Goal: Task Accomplishment & Management: Manage account settings

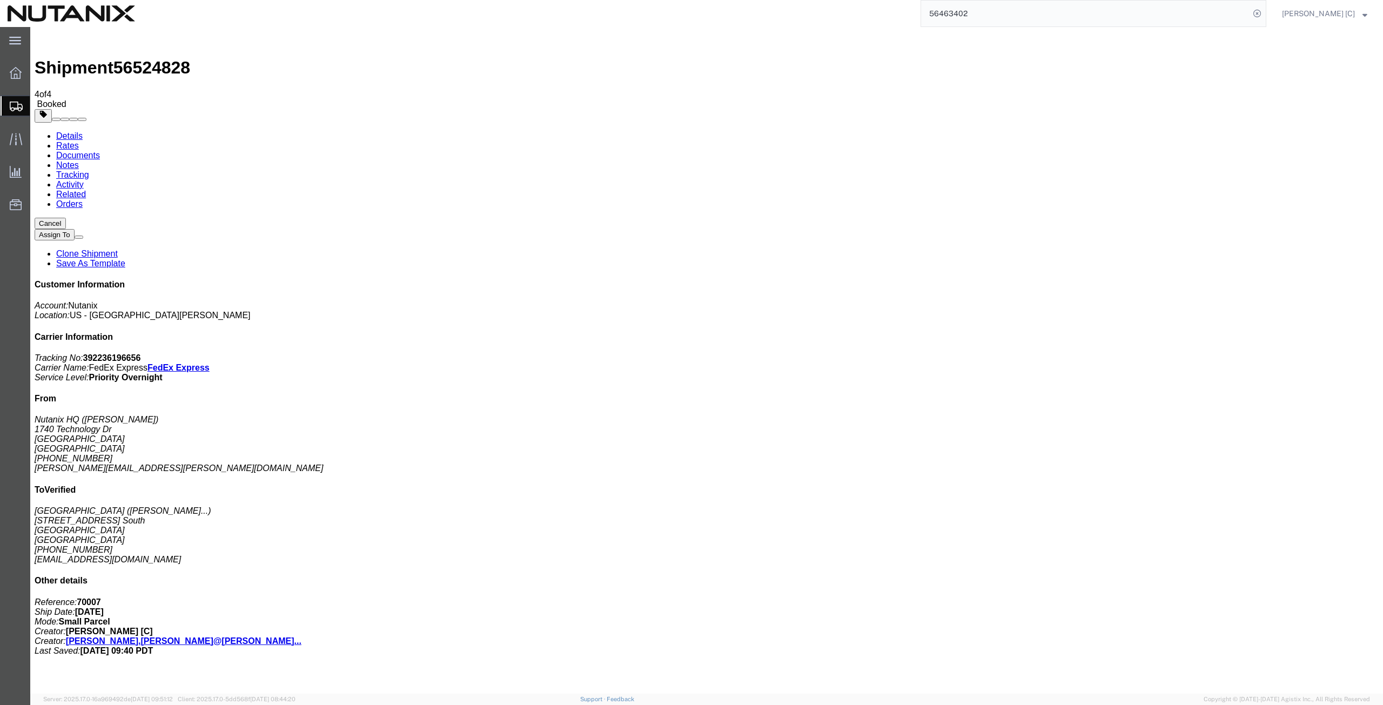
click at [66, 218] on button "Cancel" at bounding box center [50, 223] width 31 height 11
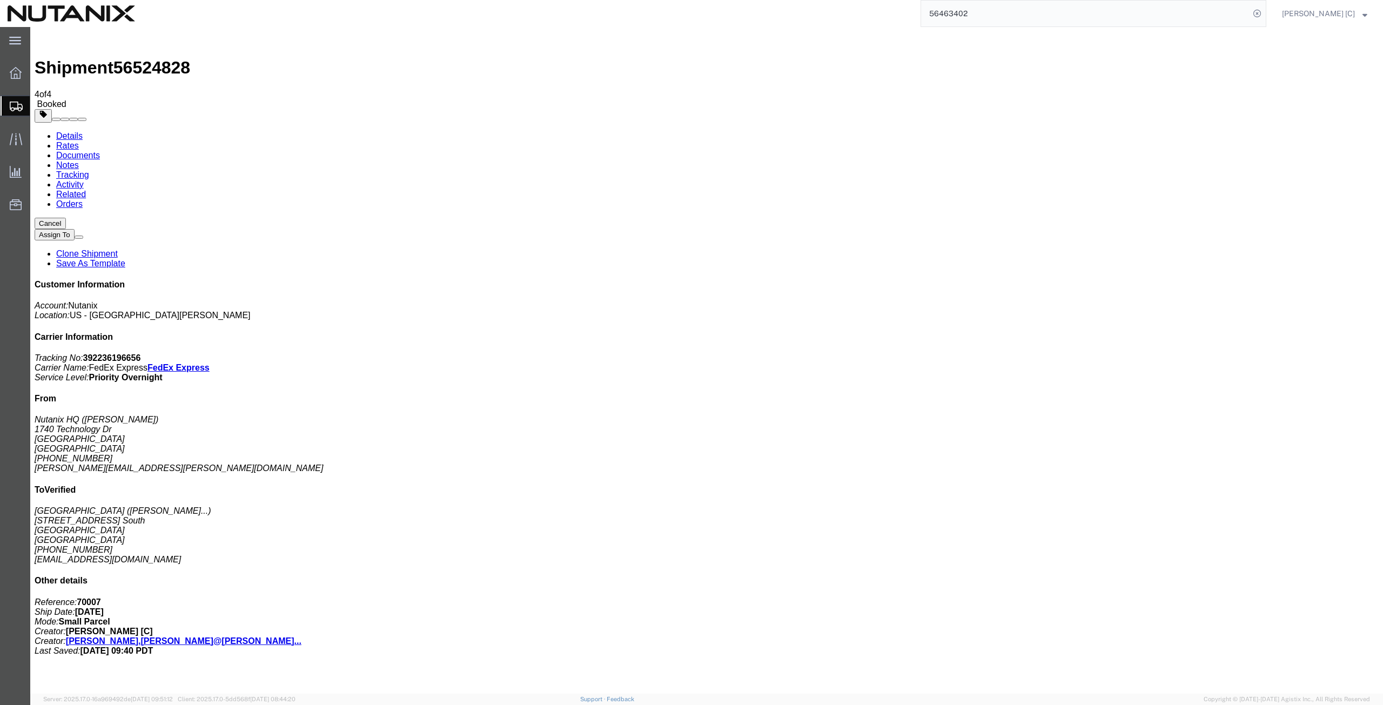
click at [118, 249] on link "Clone Shipment" at bounding box center [87, 253] width 62 height 9
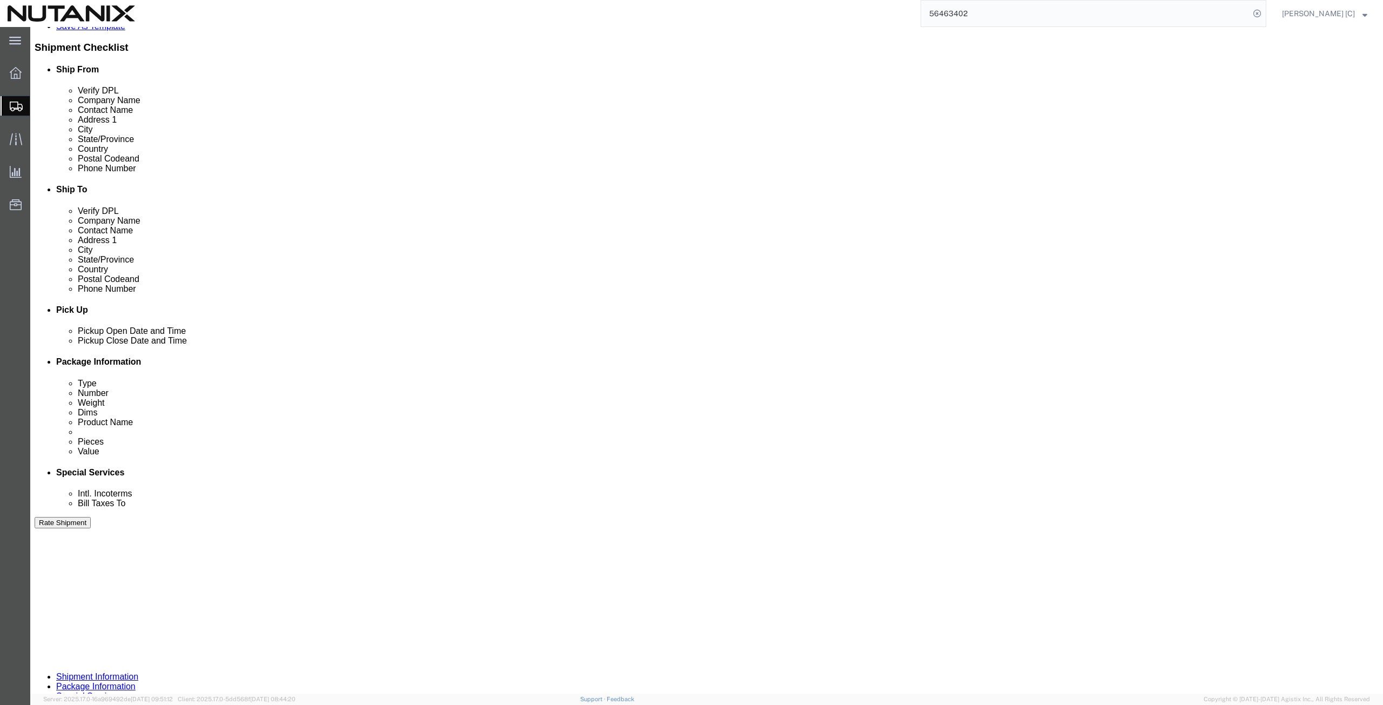
scroll to position [261, 0]
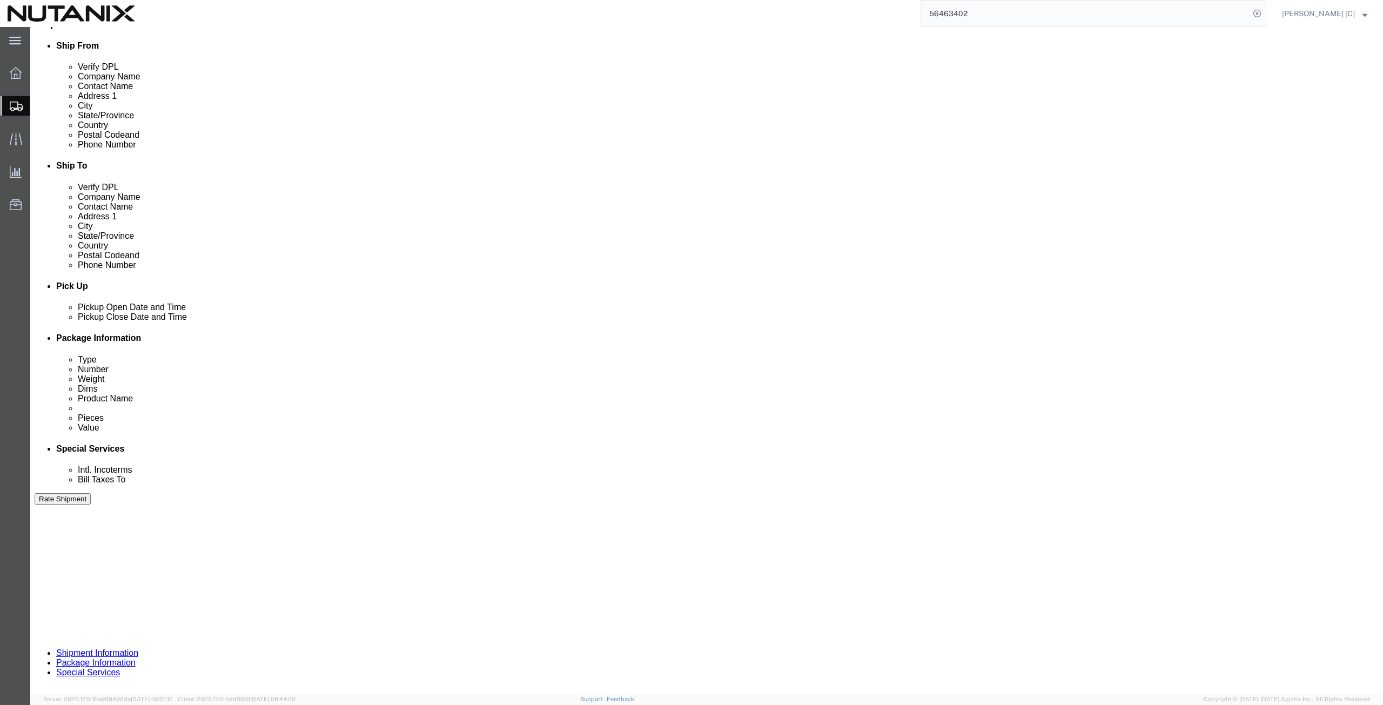
click button "Continue"
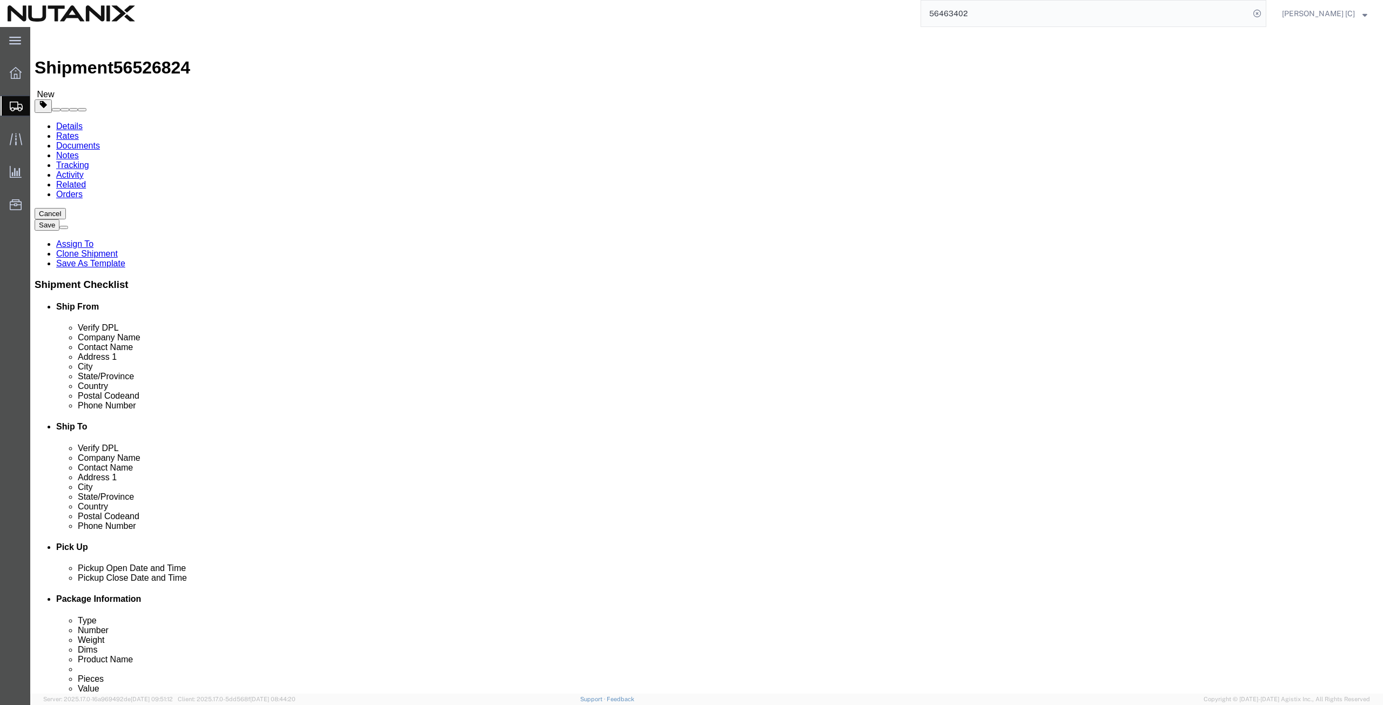
drag, startPoint x: 235, startPoint y: 228, endPoint x: 1, endPoint y: 260, distance: 235.6
click div "Please fix the following errors Ship From Location Location Select Select My Pr…"
type input "24"
type input "16"
type input "12"
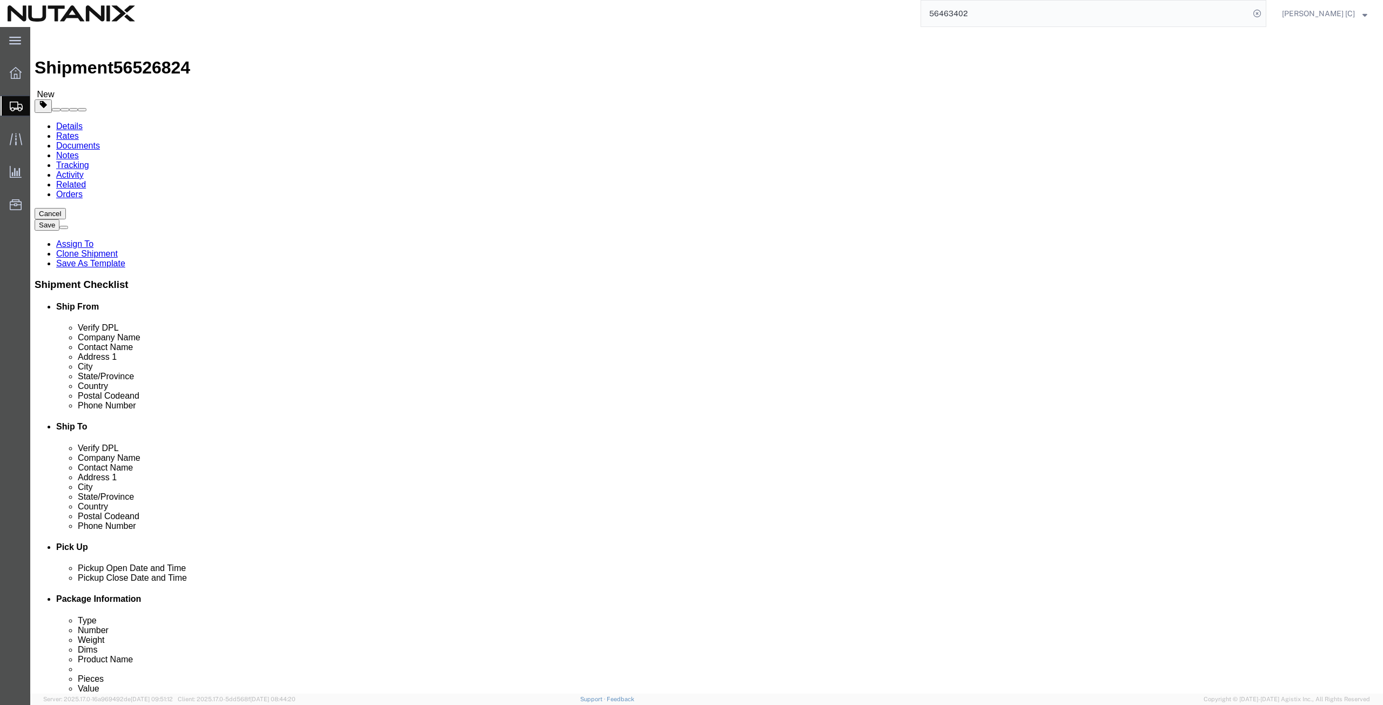
drag, startPoint x: 230, startPoint y: 251, endPoint x: 175, endPoint y: 260, distance: 55.4
click div "Package Type Select Envelope Large Box Medium Box PAK Rack Small Box Tube Your …"
type input "24.3"
click dd "300.00 USD"
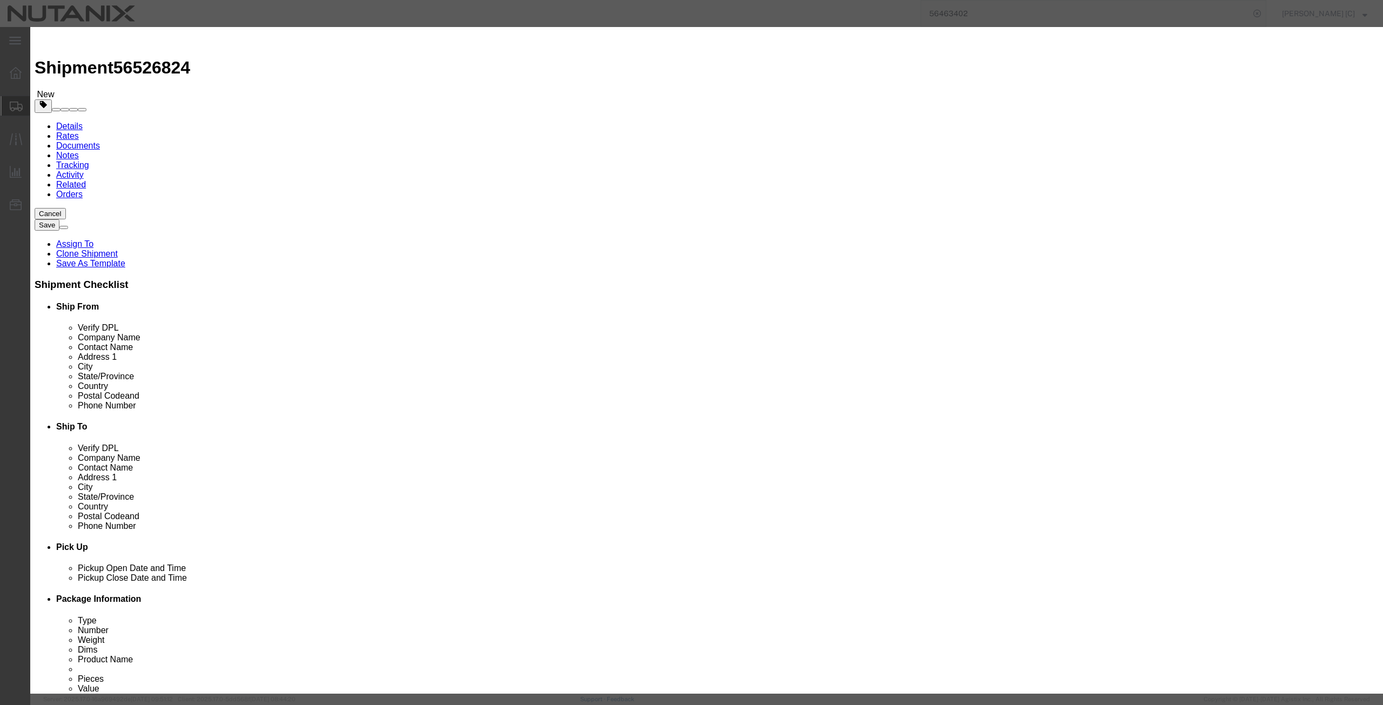
drag, startPoint x: 520, startPoint y: 101, endPoint x: 407, endPoint y: 98, distance: 112.4
click div "Pieces 28.00 Select Bag Barrels 100Board Feet Bottle Box Blister Pack Carats Ca…"
type input "47"
type input "503.57"
click button "Save & Close"
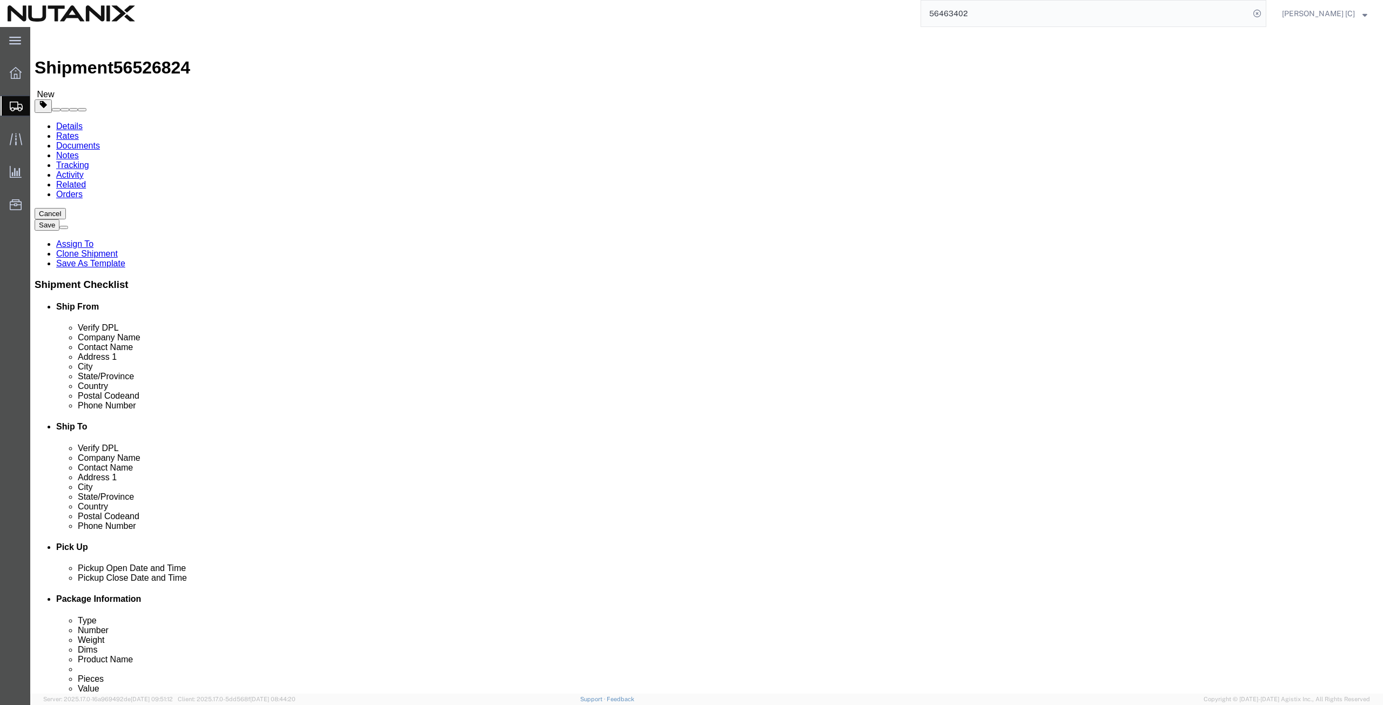
click button "Continue"
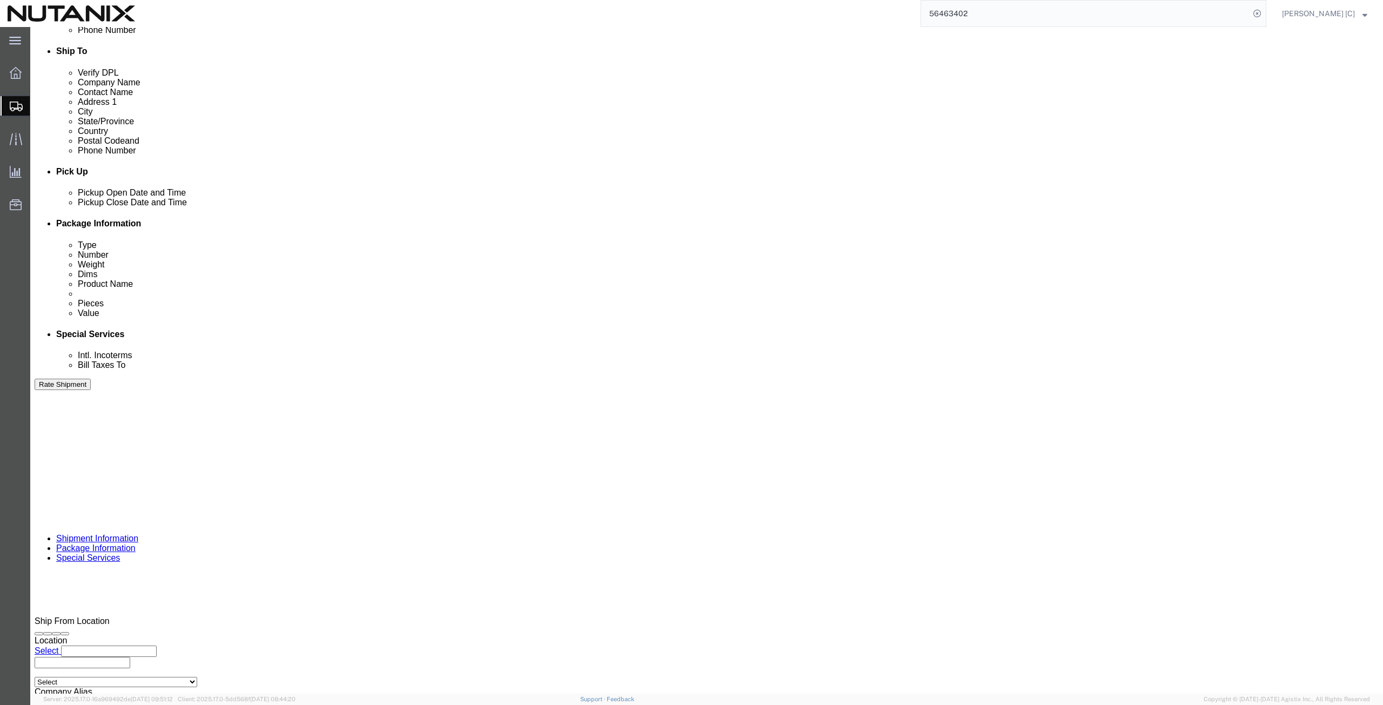
click div "To [EMAIL_ADDRESS][PERSON_NAME][DOMAIN_NAME] [PERSON_NAME][EMAIL_ADDRESS][PERSO…"
click input "text"
click label "Include shipping documents"
click input "Include shipping documents"
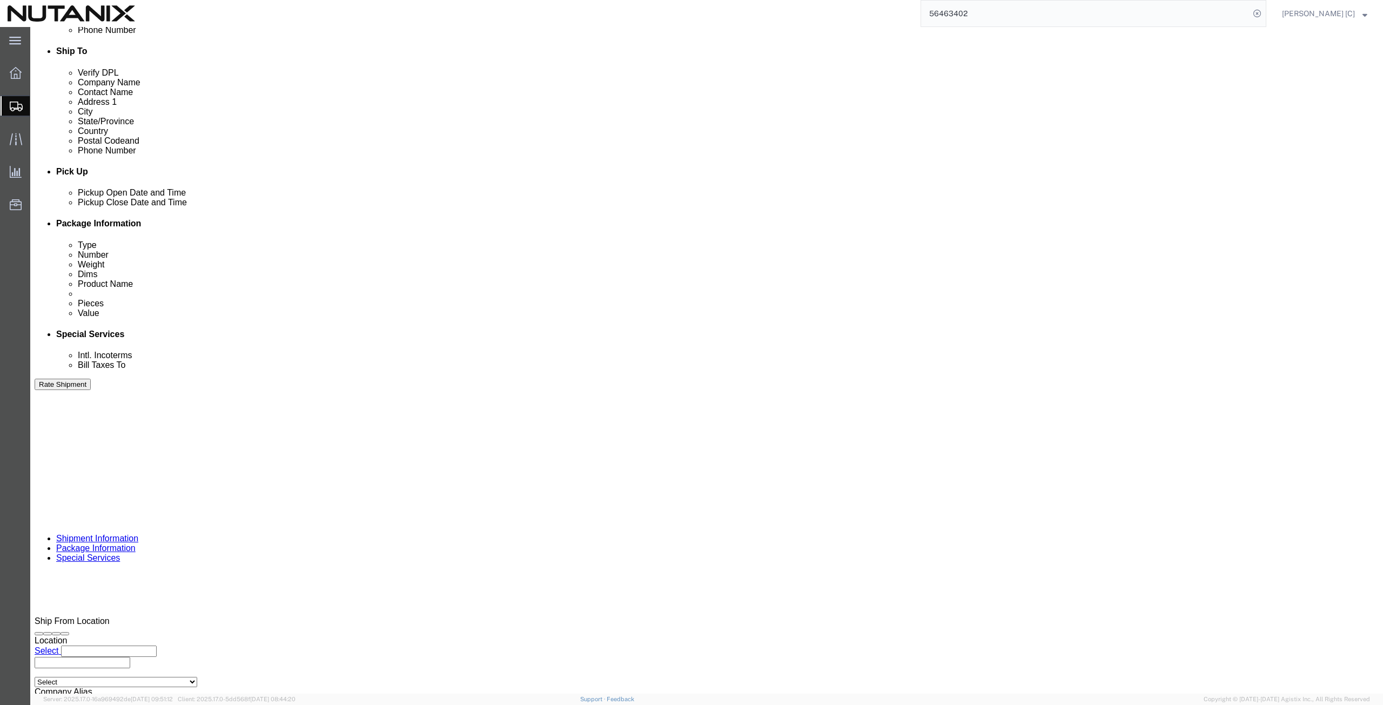
checkbox input "false"
click icon
click ul "[PERSON_NAME][EMAIL_ADDRESS][PERSON_NAME][DOMAIN_NAME]"
type input "[PERSON_NAME]"
type input "[PERSON_NAME][EMAIL_ADDRESS][PERSON_NAME][DOMAIN_NAME],[PERSON_NAME][DOMAIN_NAM…"
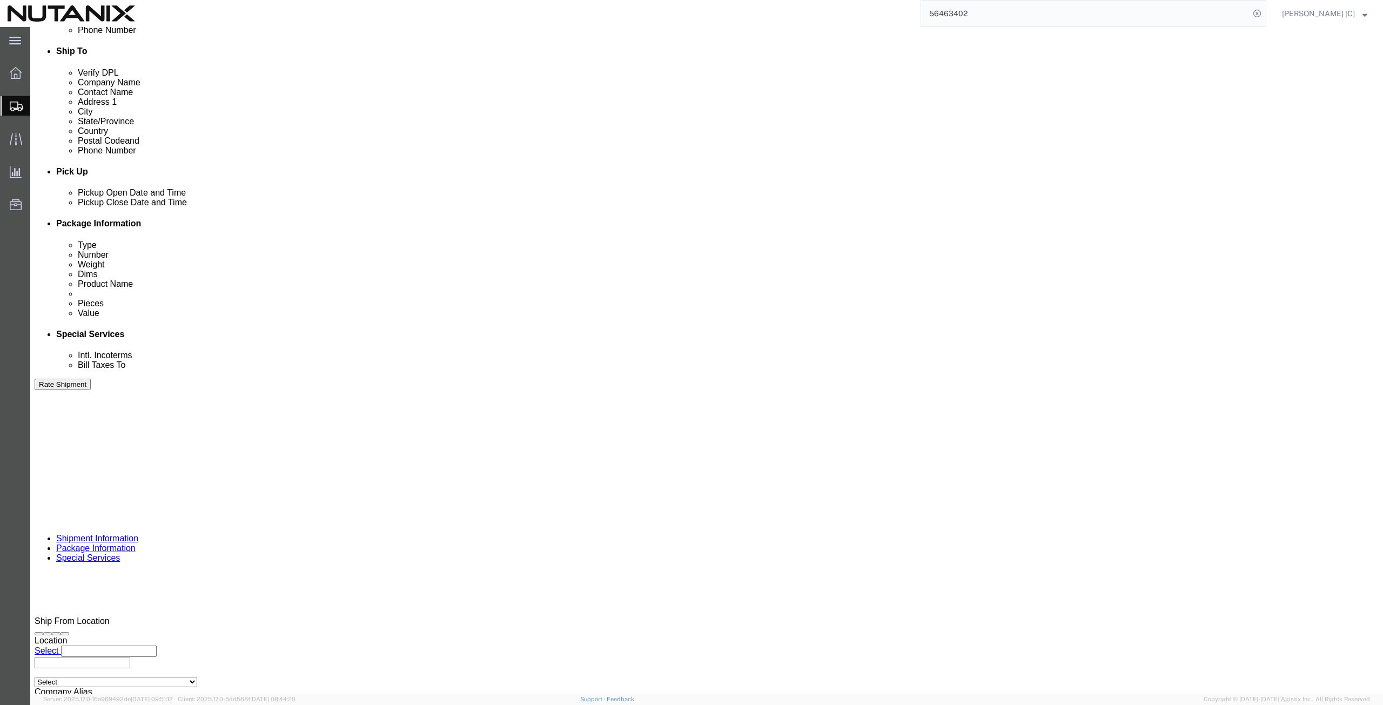
click button "Rate Shipment"
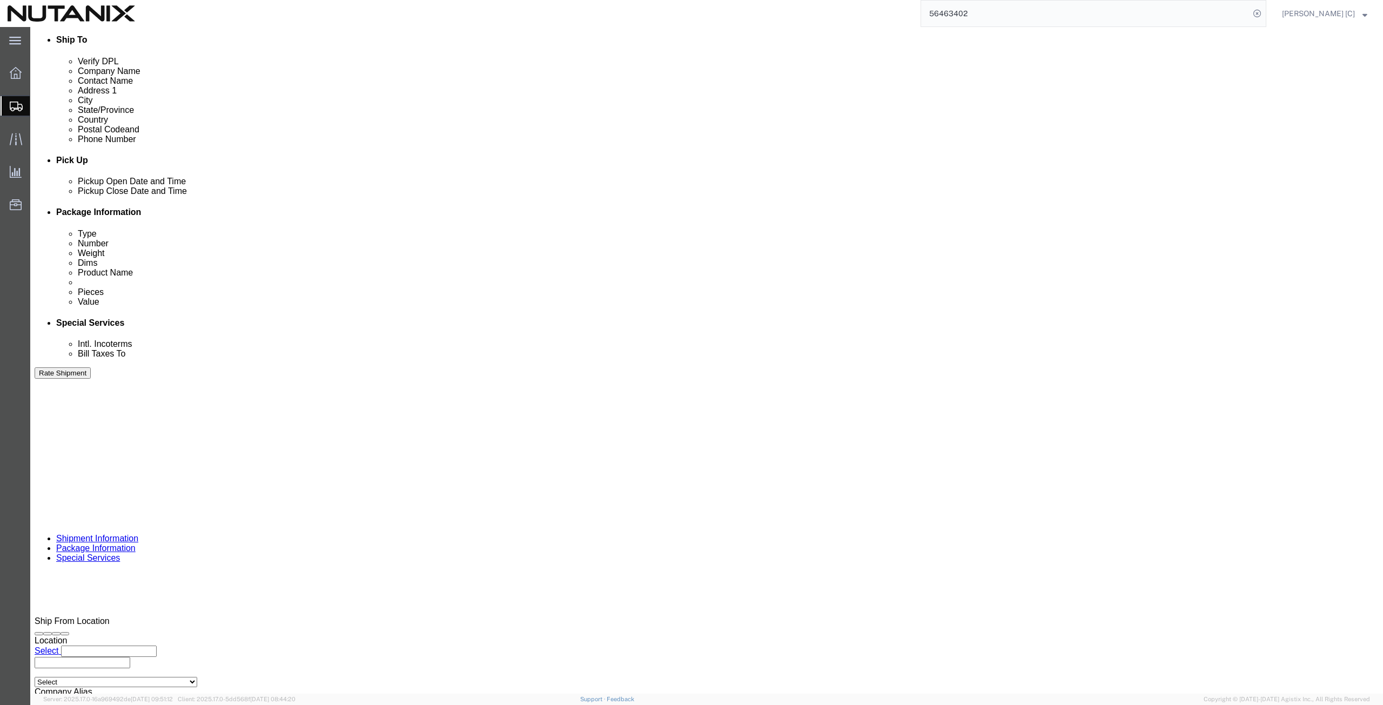
click button "Rate Shipment"
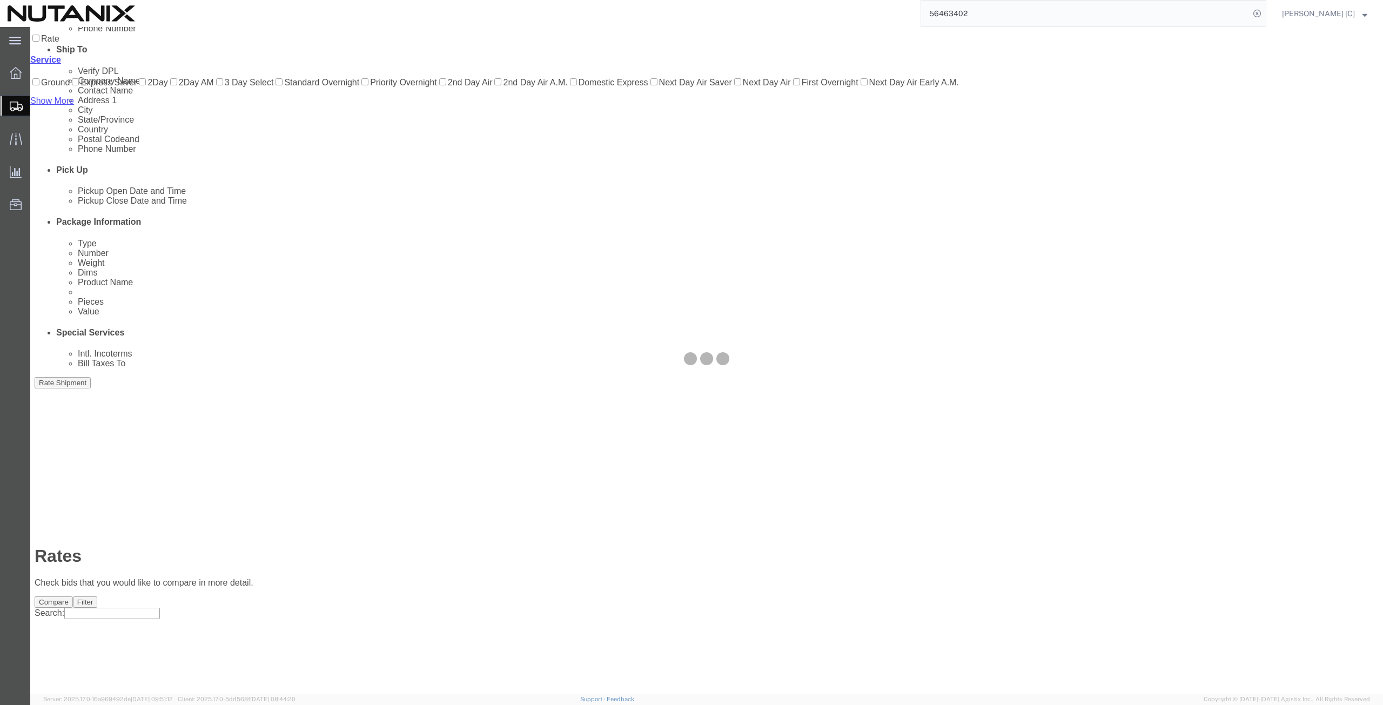
scroll to position [0, 0]
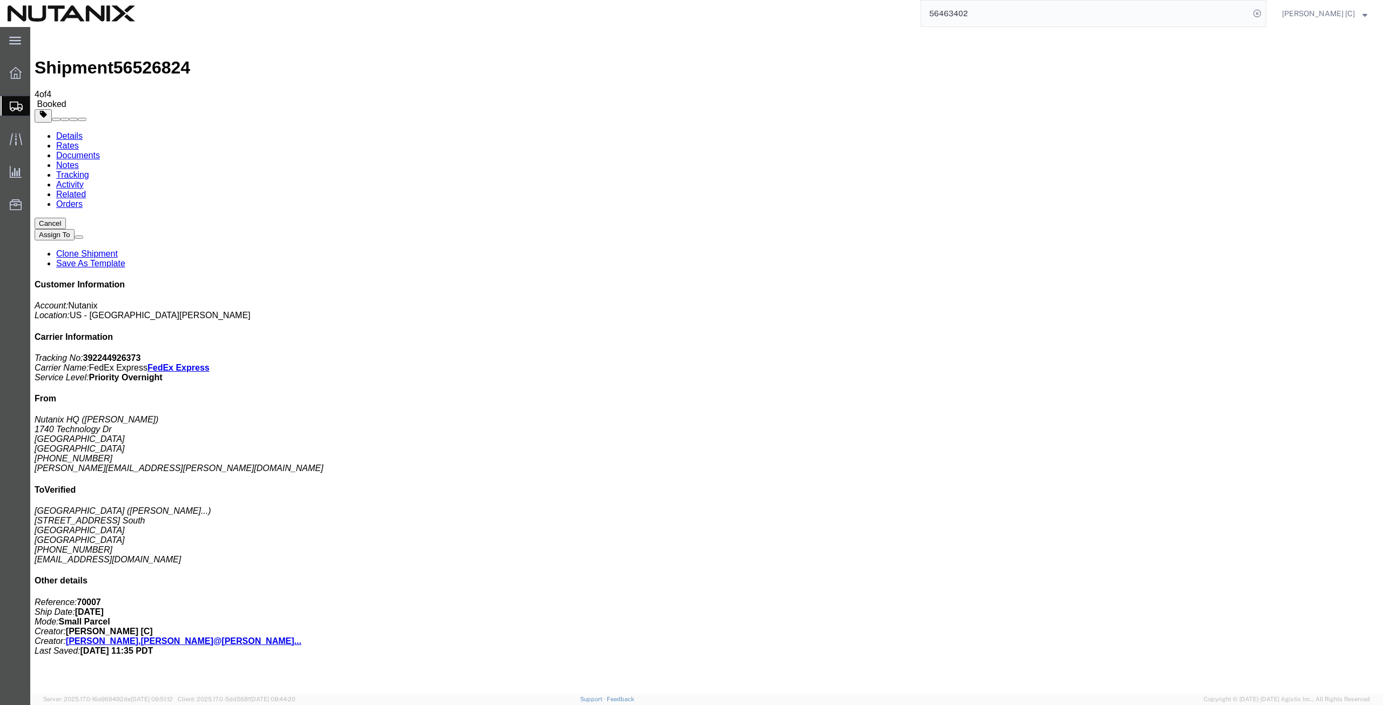
drag, startPoint x: 1010, startPoint y: 17, endPoint x: 761, endPoint y: 20, distance: 248.6
click at [761, 20] on div "56463402 Ship ID Ship From Ship To Tracking Nu. Status Ship ID 56463402 Ship Fr…" at bounding box center [705, 13] width 1124 height 27
drag, startPoint x: 991, startPoint y: 8, endPoint x: 817, endPoint y: 18, distance: 174.9
click at [817, 18] on div "56463402" at bounding box center [705, 13] width 1124 height 27
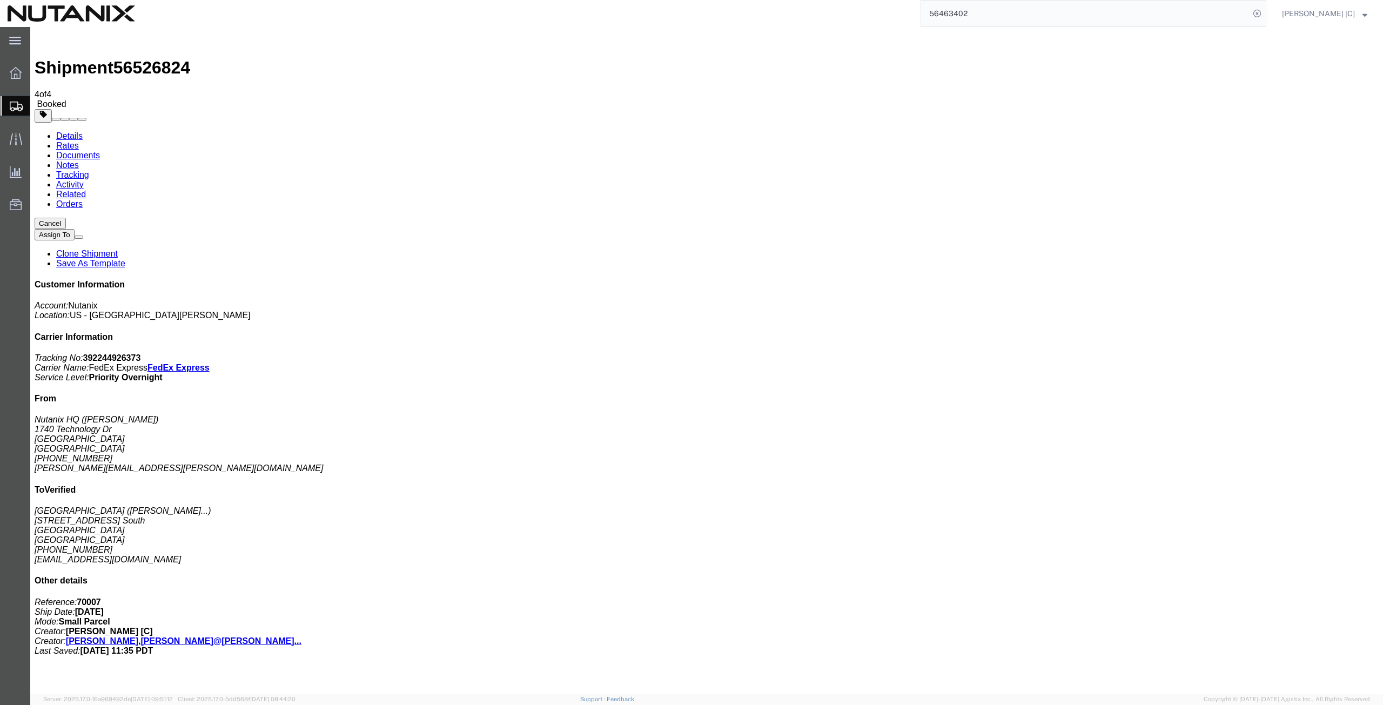
click at [1002, 17] on input "56463402" at bounding box center [1085, 14] width 329 height 26
drag, startPoint x: 994, startPoint y: 14, endPoint x: 924, endPoint y: 10, distance: 69.8
click at [924, 10] on div "56463402" at bounding box center [705, 13] width 1124 height 27
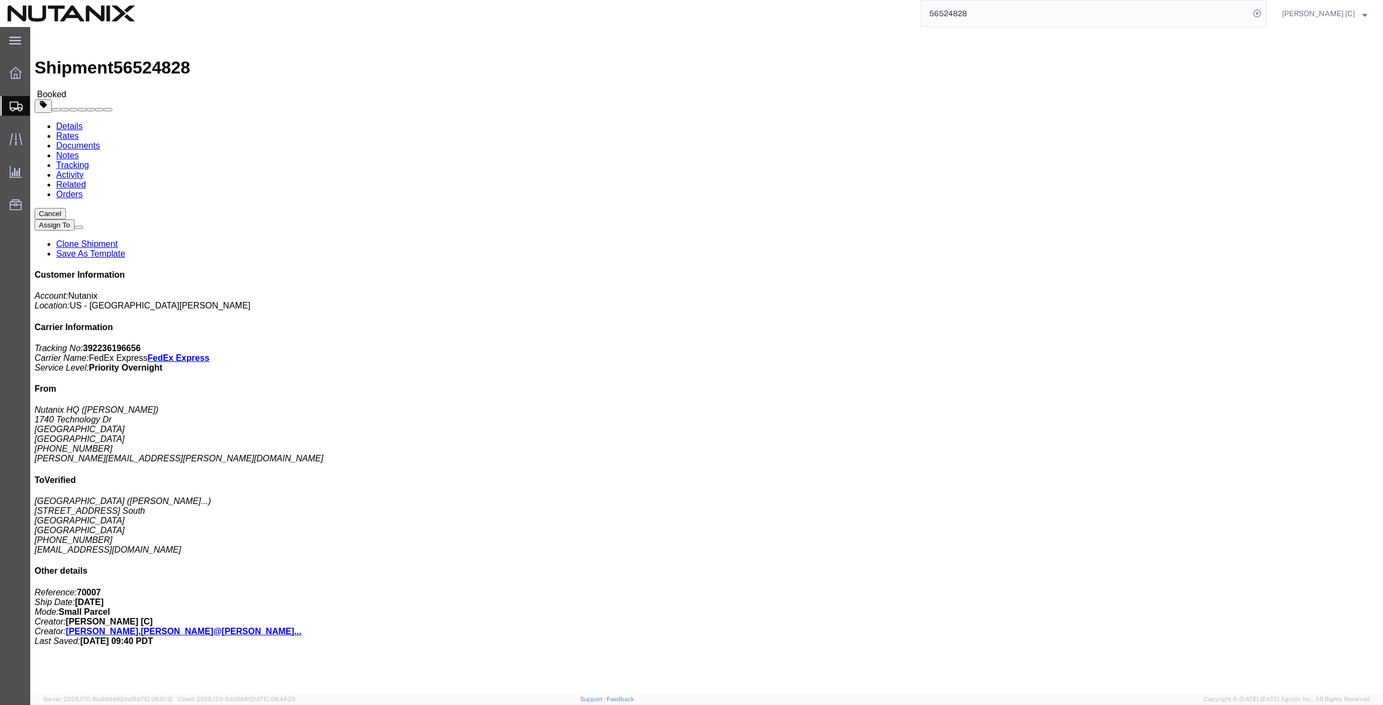
click button "Cancel"
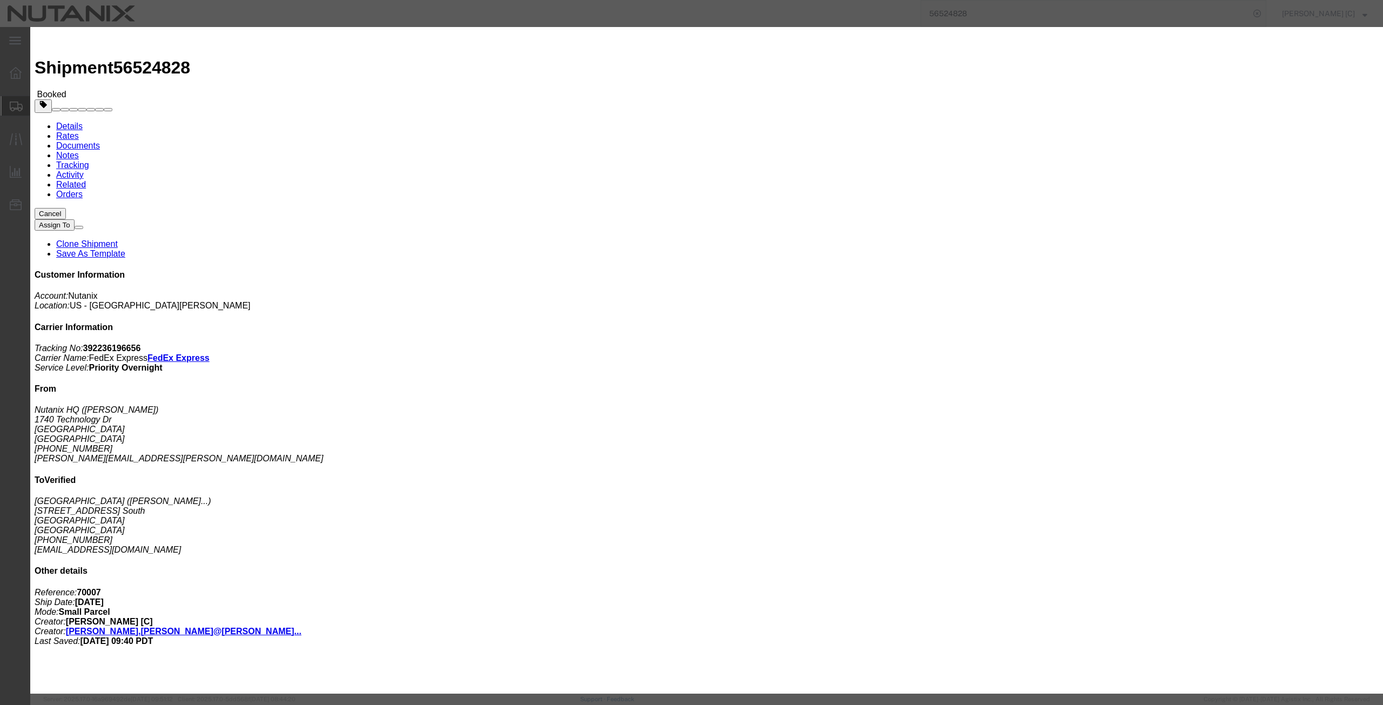
click button "Yes"
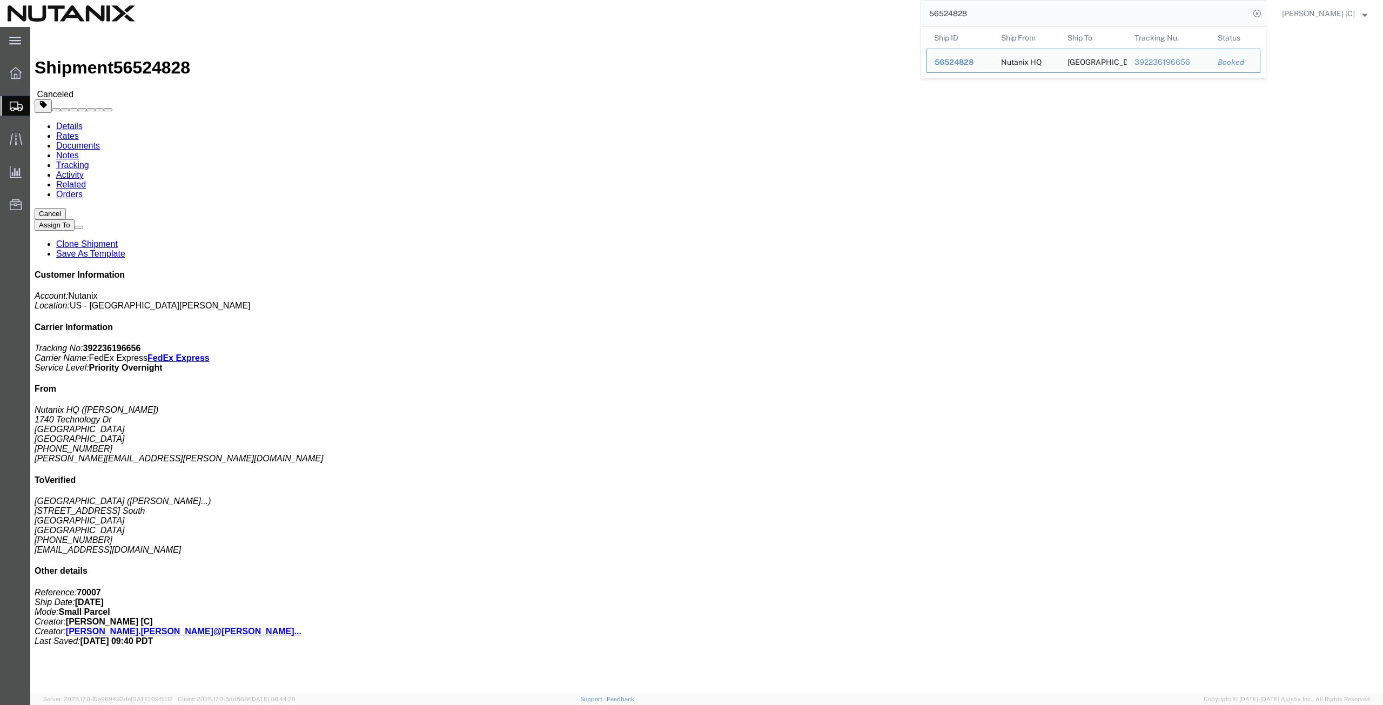
drag, startPoint x: 990, startPoint y: 16, endPoint x: 905, endPoint y: 7, distance: 84.8
click at [905, 7] on div "56524828 Ship ID Ship From Ship To Tracking Nu. Status Ship ID 56524828 Ship Fr…" at bounding box center [705, 13] width 1124 height 27
paste input "133181"
type input "56133181"
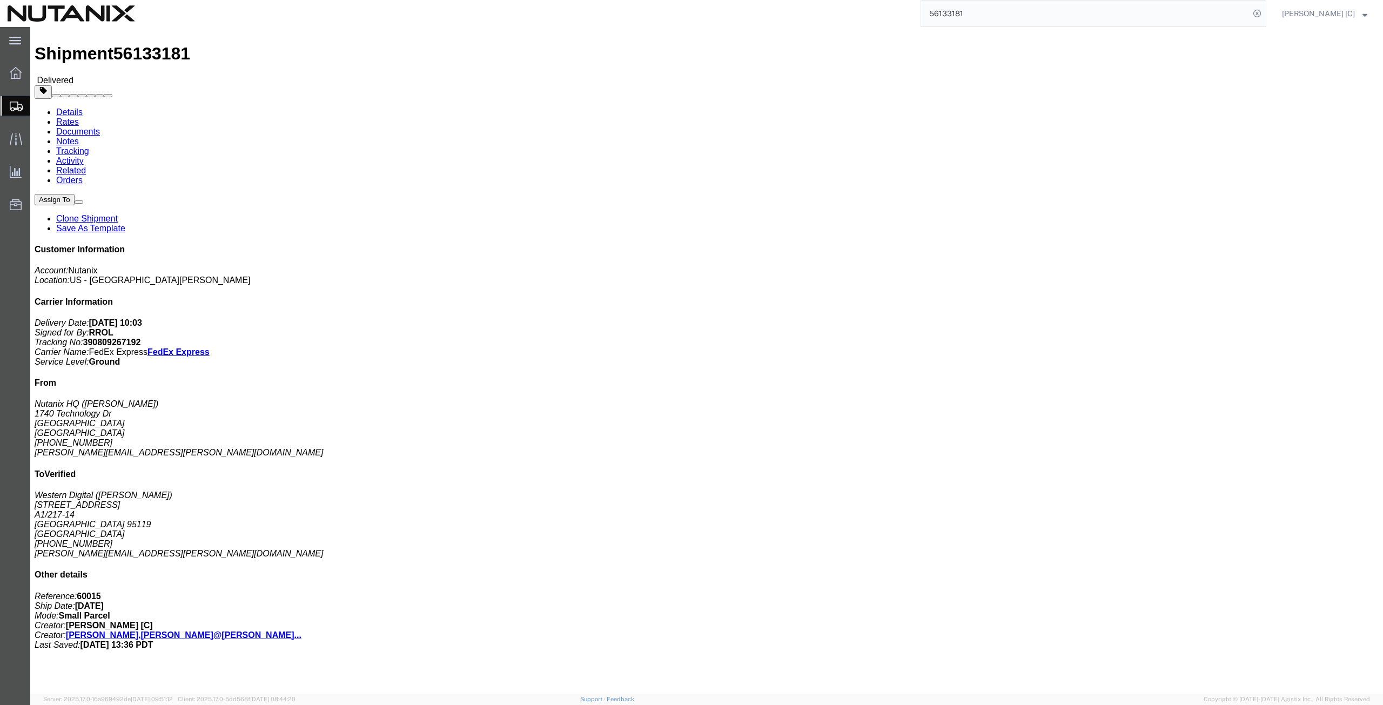
scroll to position [21, 0]
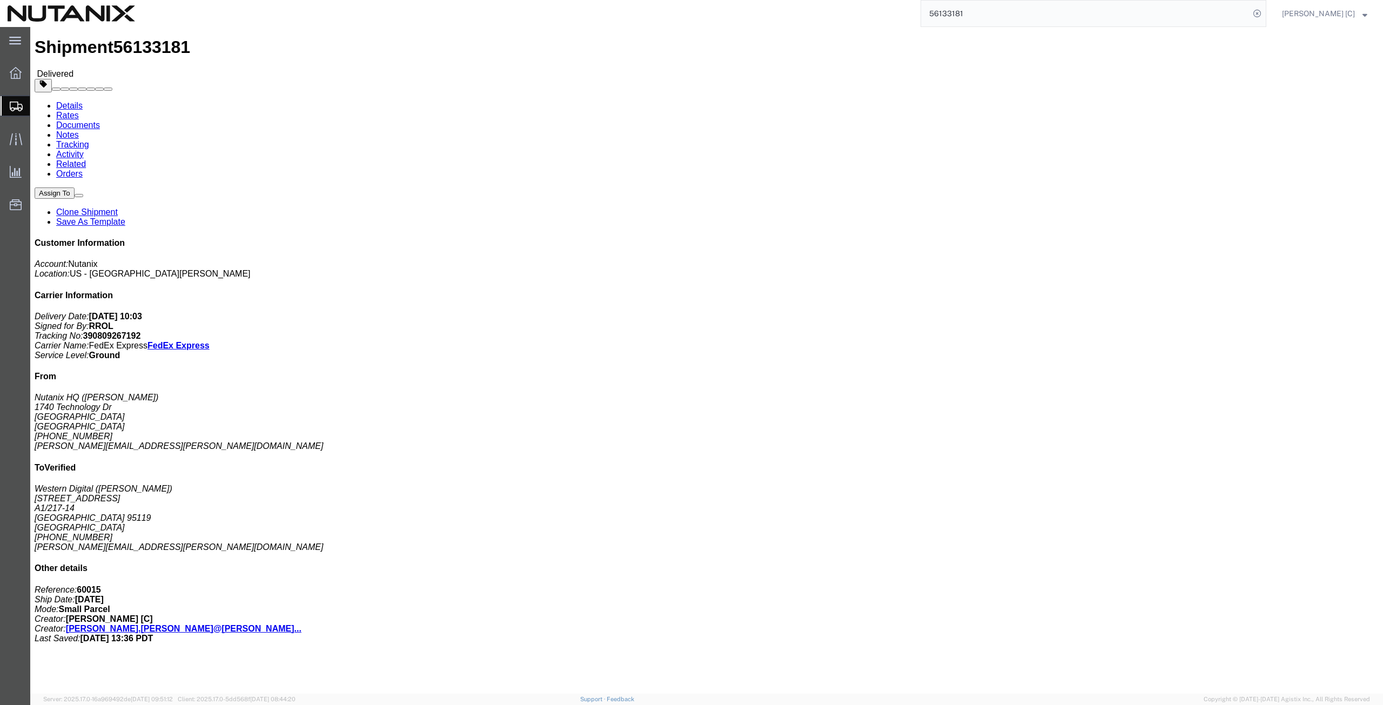
click link "Clone Shipment"
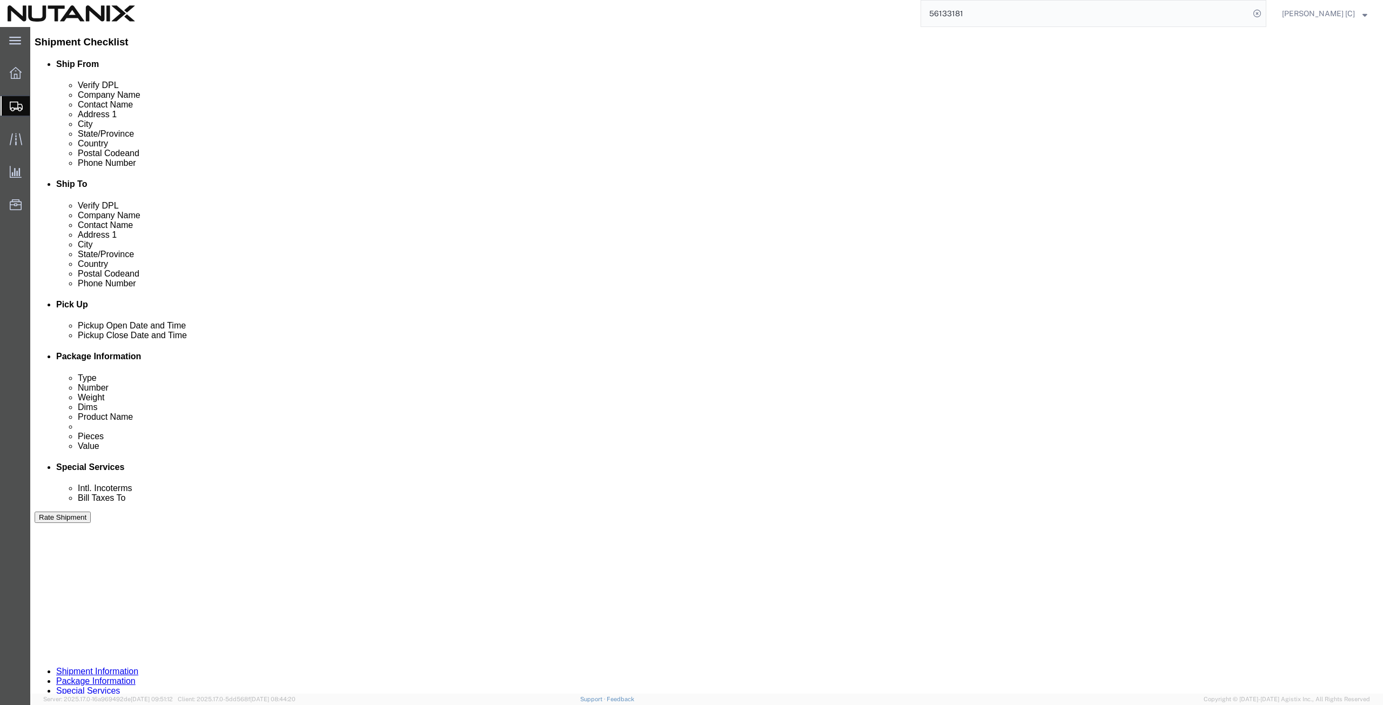
scroll to position [261, 0]
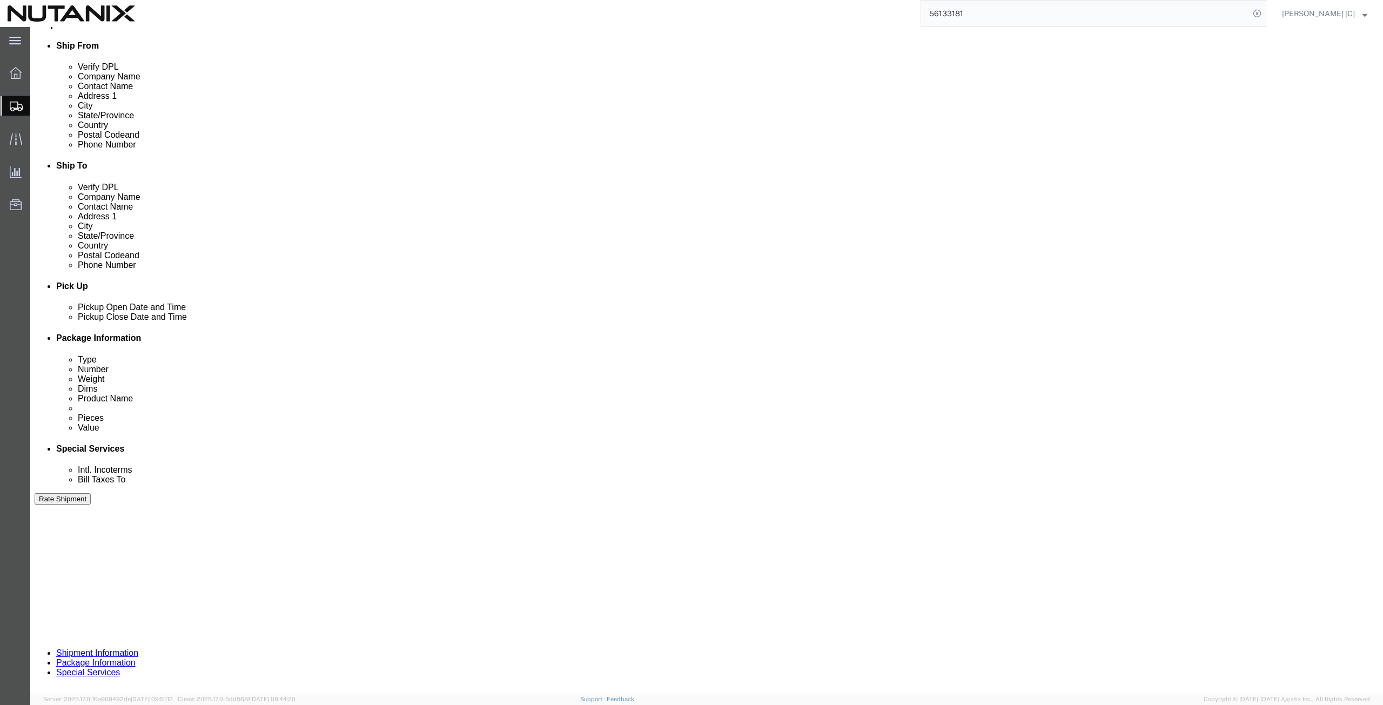
click button "Continue"
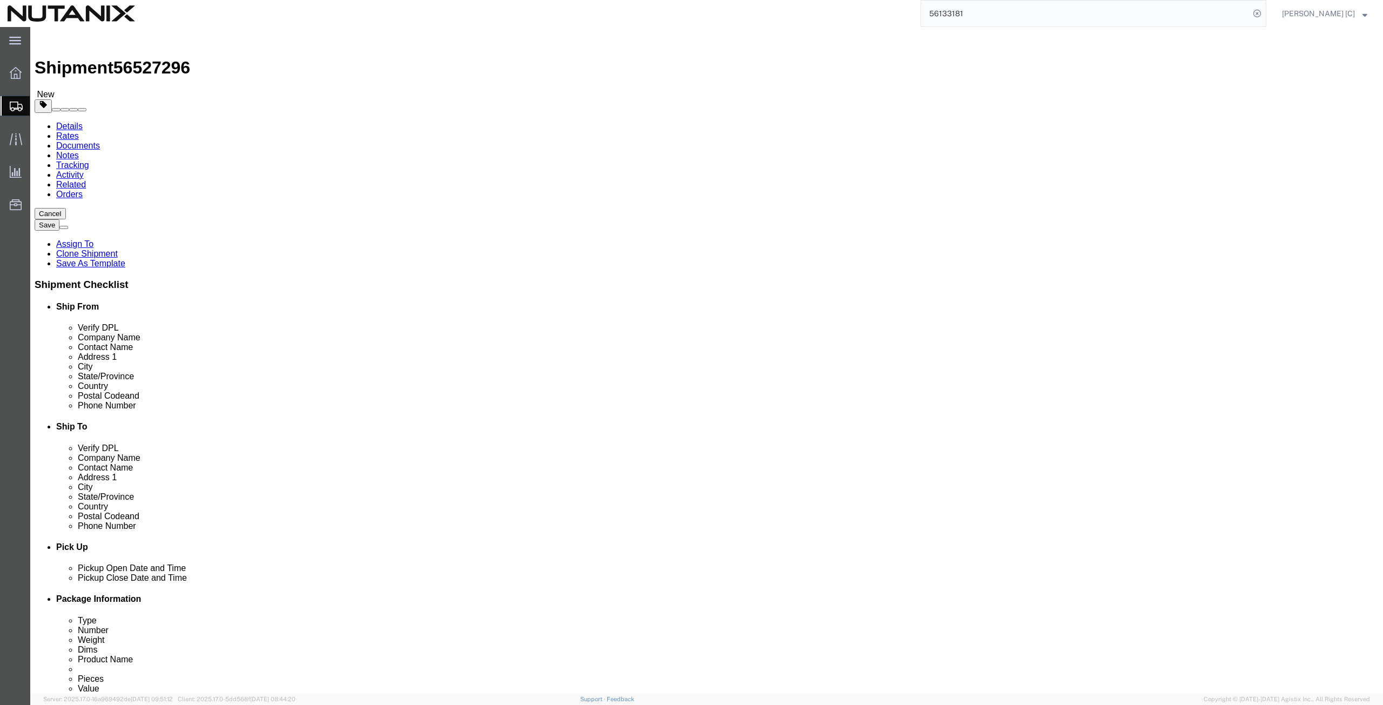
drag, startPoint x: 239, startPoint y: 230, endPoint x: 65, endPoint y: 214, distance: 174.8
click div "Package Type Select Envelope Large Box Medium Box PAK Rack Small Box Tube Your …"
type input "24"
type input "16"
type input "12"
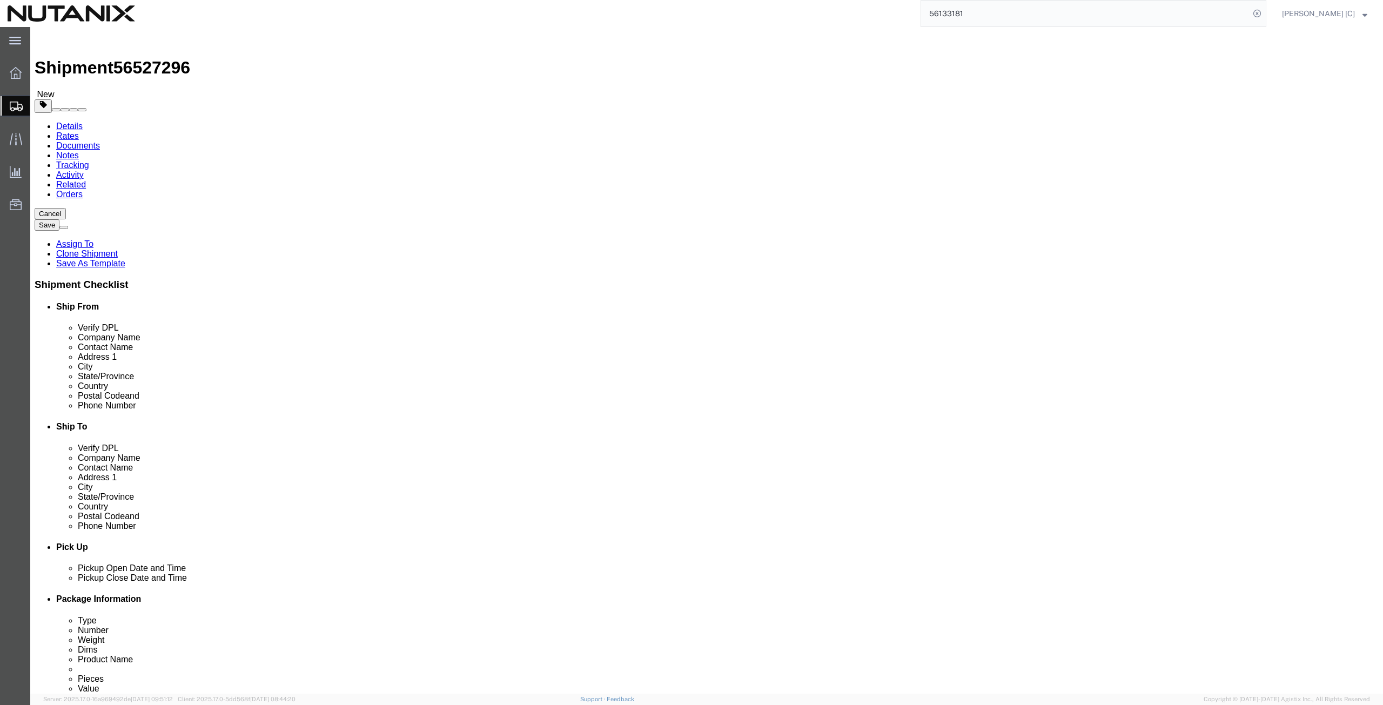
drag, startPoint x: 226, startPoint y: 249, endPoint x: 146, endPoint y: 265, distance: 82.1
click div "Weight 6.10 Select kgs lbs Ship. t°"
type input "10"
click dd "2.00 Each"
click div
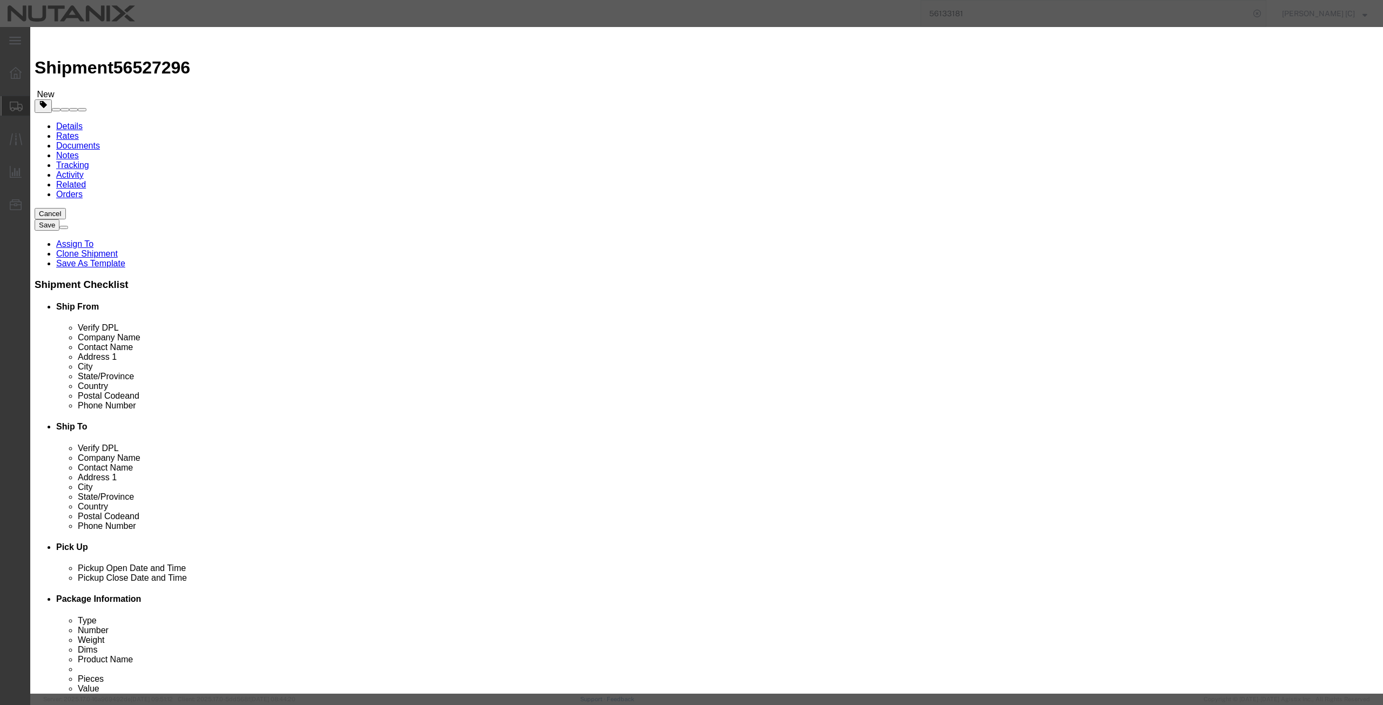
drag, startPoint x: 515, startPoint y: 104, endPoint x: 425, endPoint y: 100, distance: 89.8
click div "Pieces 2.00 Select Bag Barrels 100Board Feet Bottle Box Blister Pack Carats Can…"
type input "3"
type input "750"
click div "Class Select 50 55 60 65 70 85 92.5 100 125 175 250 300 400"
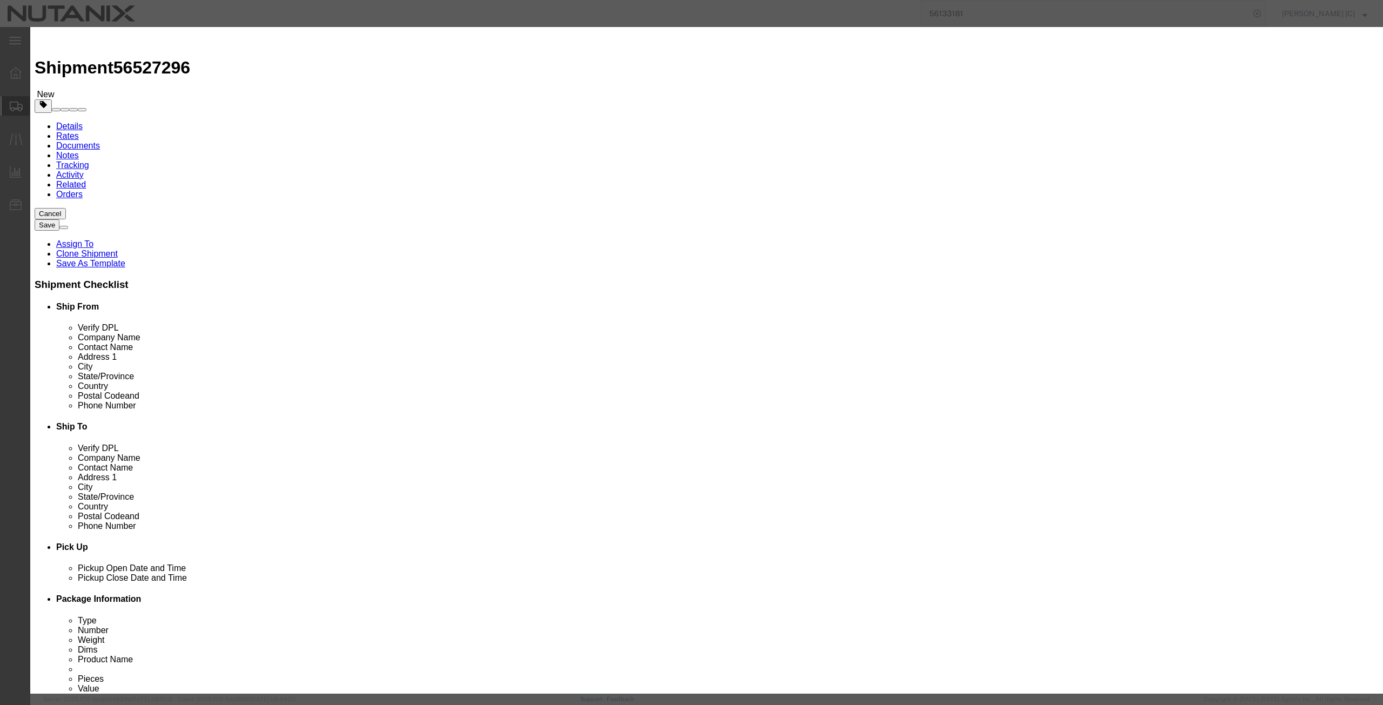
click button "Save & Close"
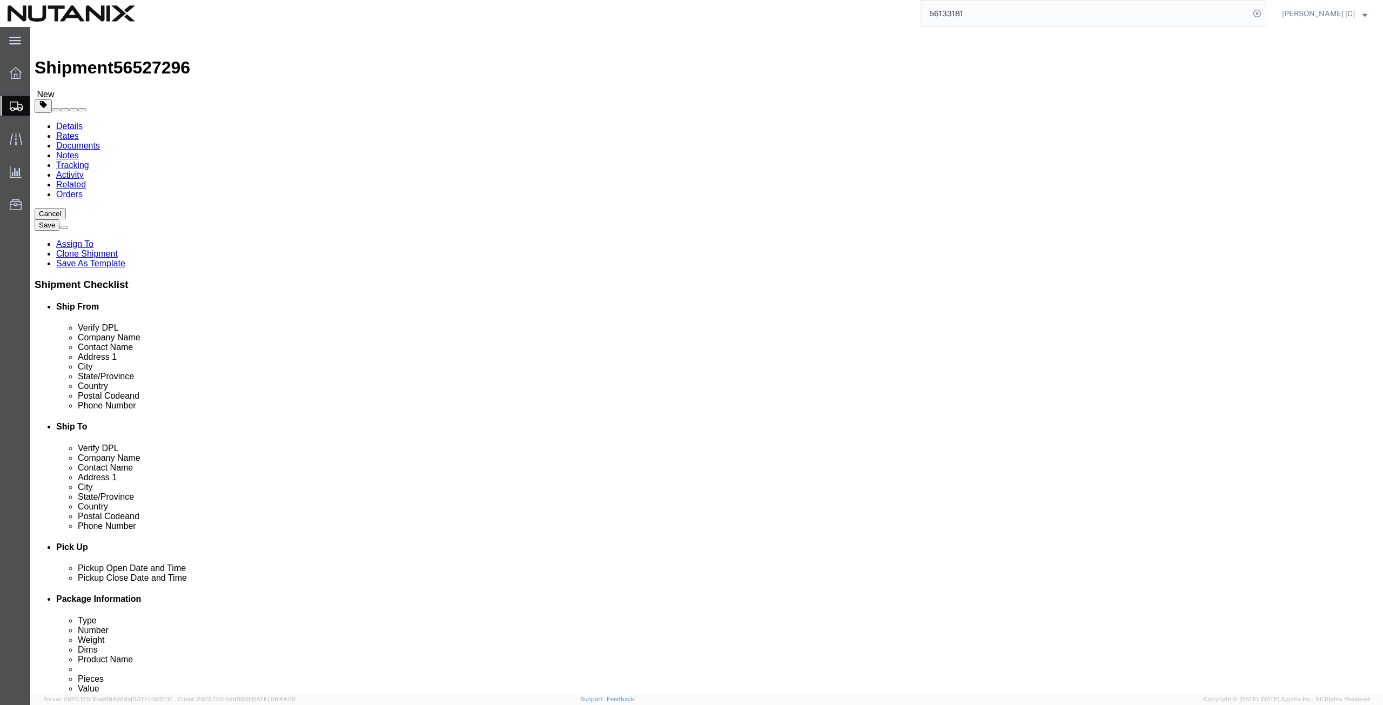
click button "Continue"
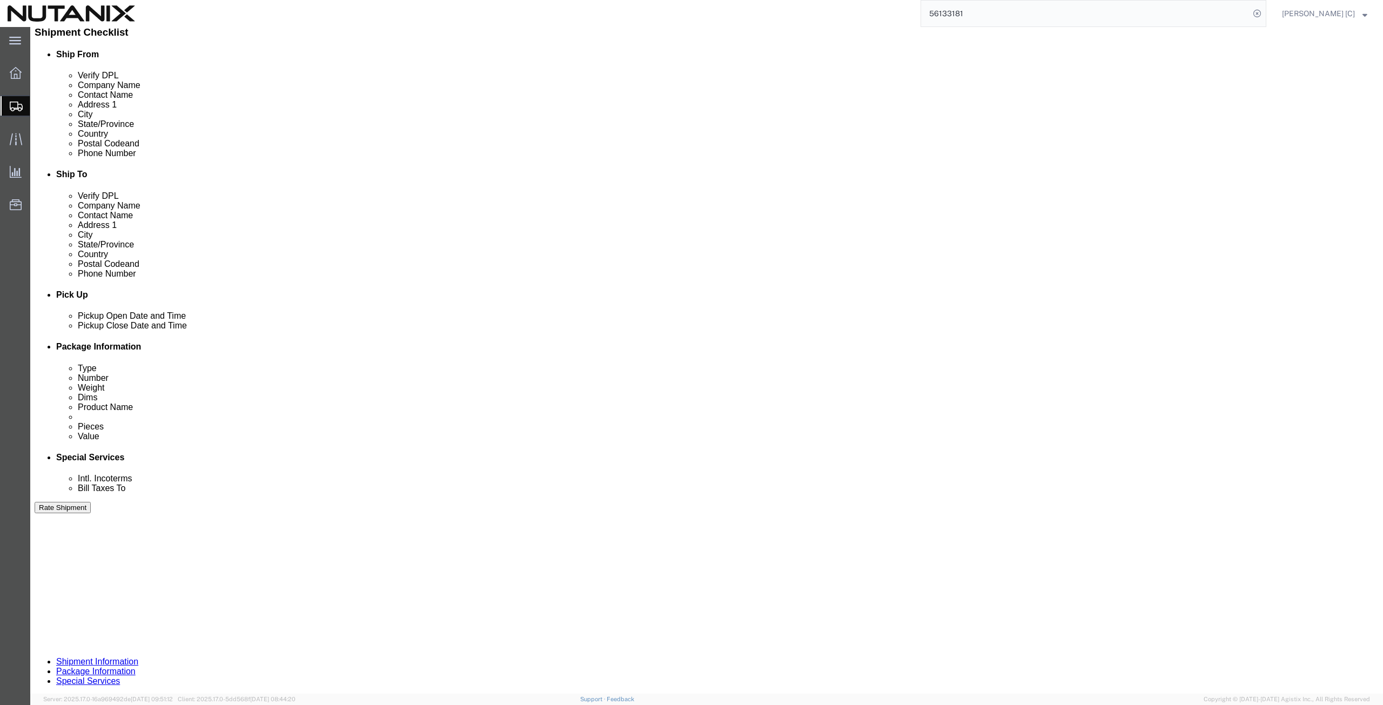
scroll to position [376, 0]
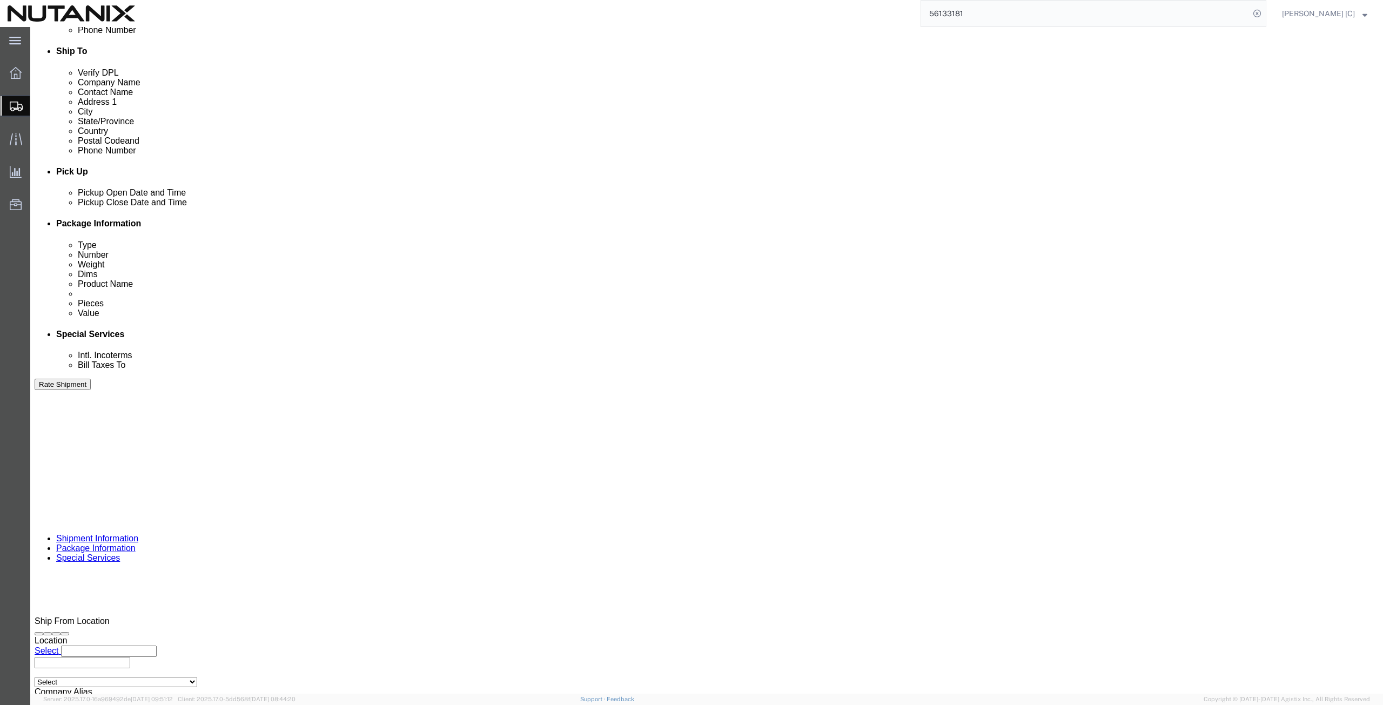
click input "text"
type input "[EMAIL_ADDRESS][PERSON_NAME][DOMAIN_NAME]"
type input "[PERSON_NAME][EMAIL_ADDRESS][PERSON_NAME][DOMAIN_NAME],[DOMAIN_NAME][EMAIL_ADDR…"
click textarea "SN 6EG14MMN // NX Ref: FA-3263 SN 6EG14NTN // NX ref: FA-3276"
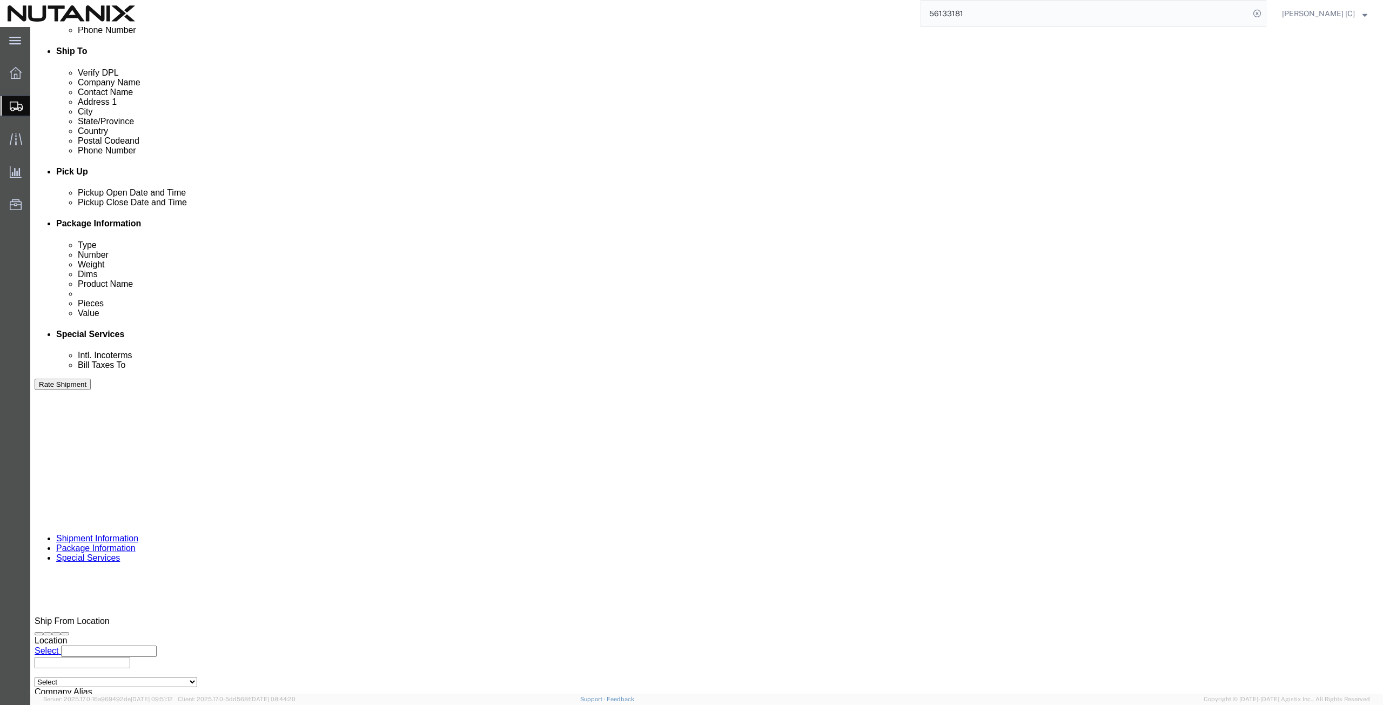
drag, startPoint x: 819, startPoint y: 511, endPoint x: 781, endPoint y: 512, distance: 38.4
click textarea "SN 6EG14MMN // NX Ref: FA-3263 SN 6EG14NTN // NX ref: FA-3276"
paste textarea "RGHBN6U"
drag, startPoint x: 869, startPoint y: 511, endPoint x: 858, endPoint y: 512, distance: 10.9
click textarea "SN 6EG14MMN // NX Ref: FA-3263 SN 6EG14NTN // NX ref: FA-3276"
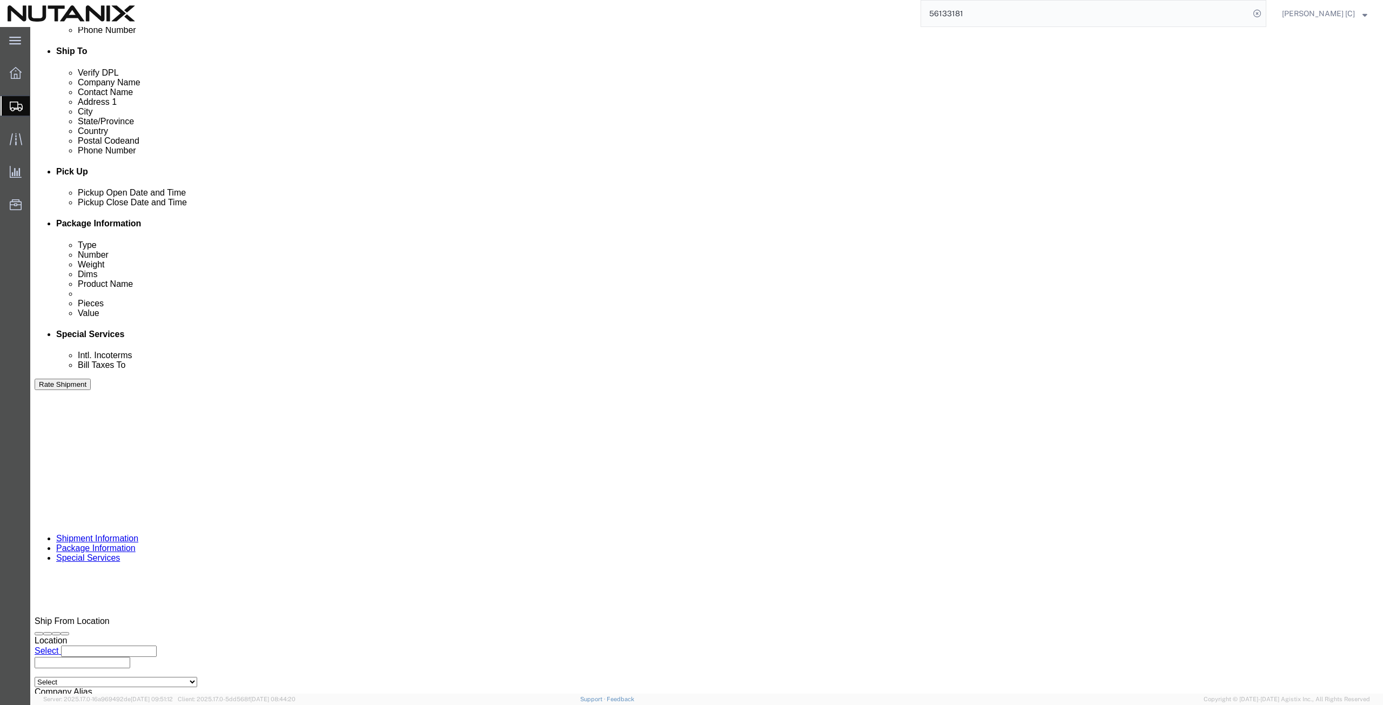
paste textarea "94"
drag, startPoint x: 817, startPoint y: 523, endPoint x: 780, endPoint y: 521, distance: 36.8
click textarea "SN 6EG14MMN // NX Ref: FA-3263 SN 6EG14NTN // NX ref: FA-3276"
paste textarea "4ZG4WVNV"
drag, startPoint x: 885, startPoint y: 524, endPoint x: 855, endPoint y: 528, distance: 29.5
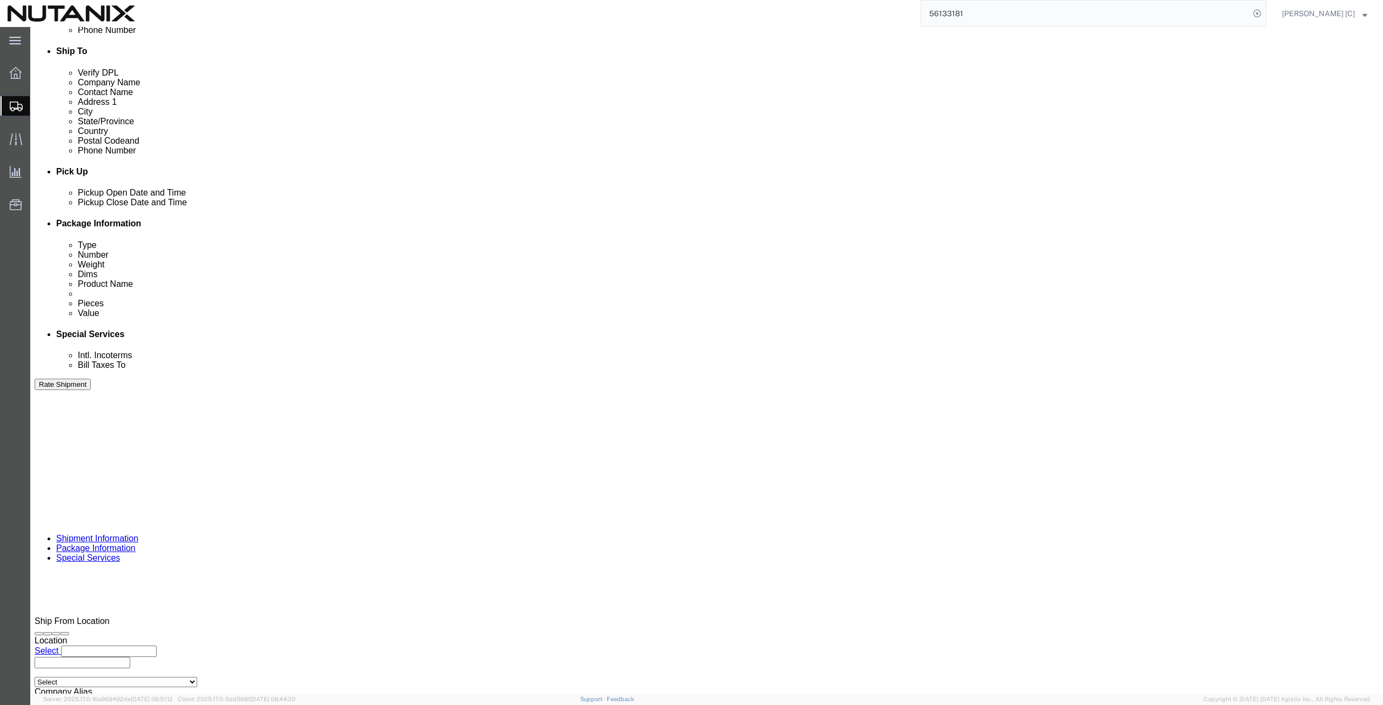
click textarea "SN 6EG14MMN // NX Ref: FA-3263 SN 6EG14NTN // NX ref: FA-3276"
paste textarea "309"
drag, startPoint x: 883, startPoint y: 522, endPoint x: 767, endPoint y: 539, distance: 116.3
click textarea "SN 6EG14MMN // NX Ref: FA-3263 SN 6EG14NTN // NX ref: FA-3276"
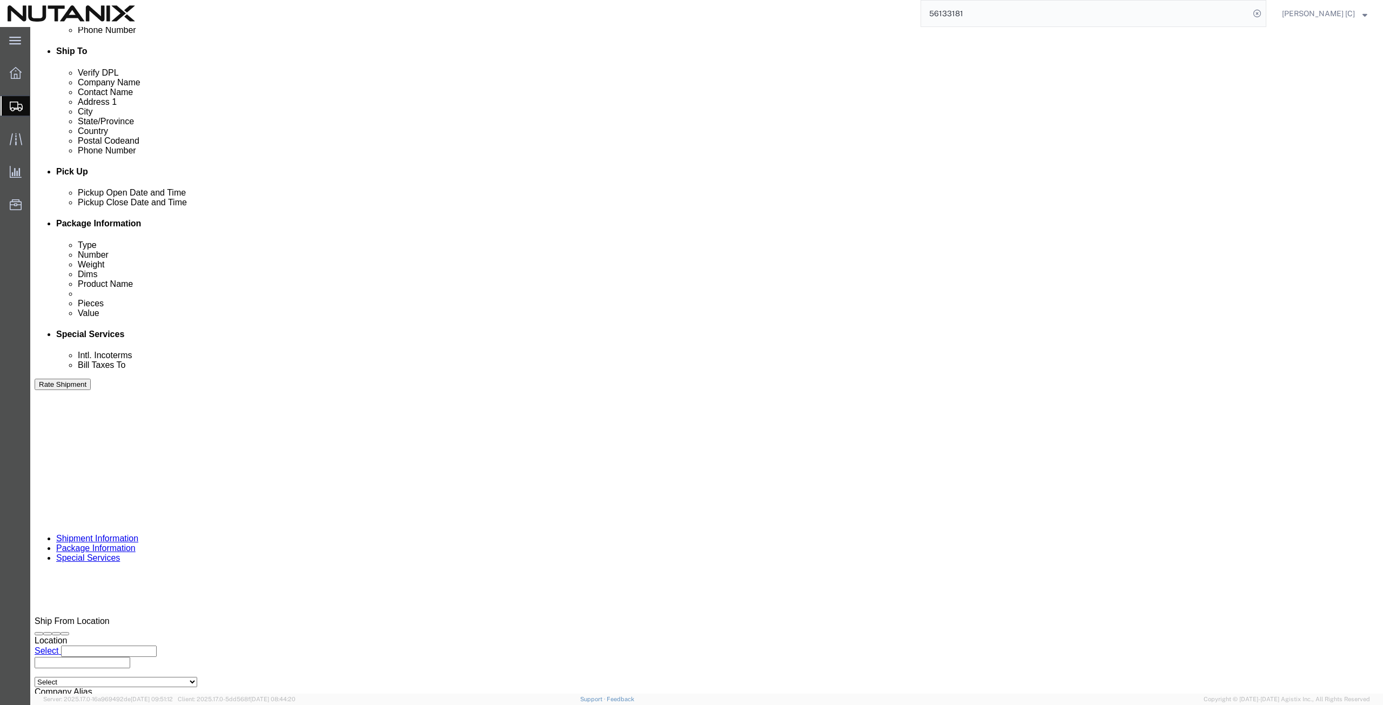
click textarea "SN 6EG14MMN // NX Ref: FA-3263 SN 6EG14NTN // NX ref: FA-3276"
paste textarea "SN 4ZG4WVNV // NX ref: FA-3309"
drag, startPoint x: 819, startPoint y: 532, endPoint x: 779, endPoint y: 532, distance: 39.5
click textarea "SN 6EG14MMN // NX Ref: FA-3263 SN 6EG14NTN // NX ref: FA-3276"
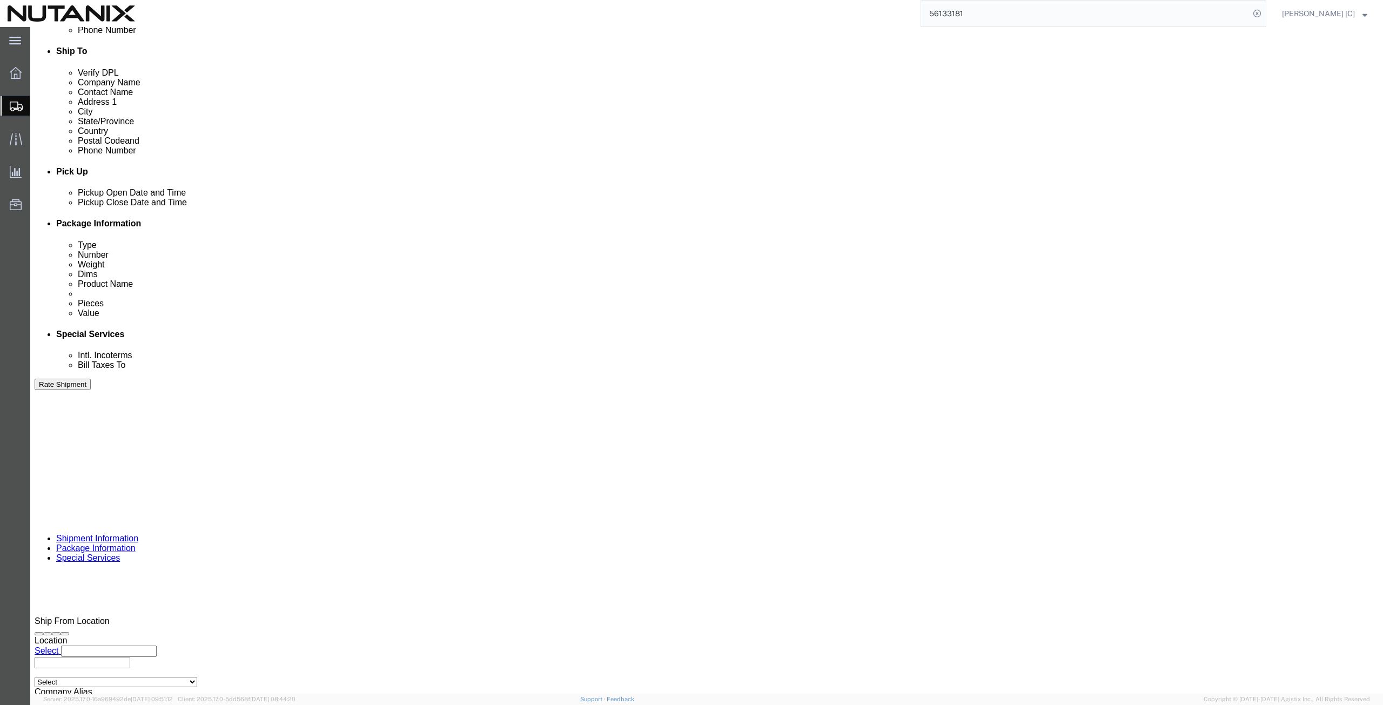
paste textarea "5BSP"
type textarea "SN 6RGHBN6U // NX Ref: FA-3294 SN 4ZG4WVNV // NX ref: FA-3309 SN 4ZG5BSPV // NX…"
drag, startPoint x: 882, startPoint y: 535, endPoint x: 853, endPoint y: 537, distance: 28.7
click textarea "SN 6EG14MMN // NX Ref: FA-3263 SN 6EG14NTN // NX ref: FA-3276"
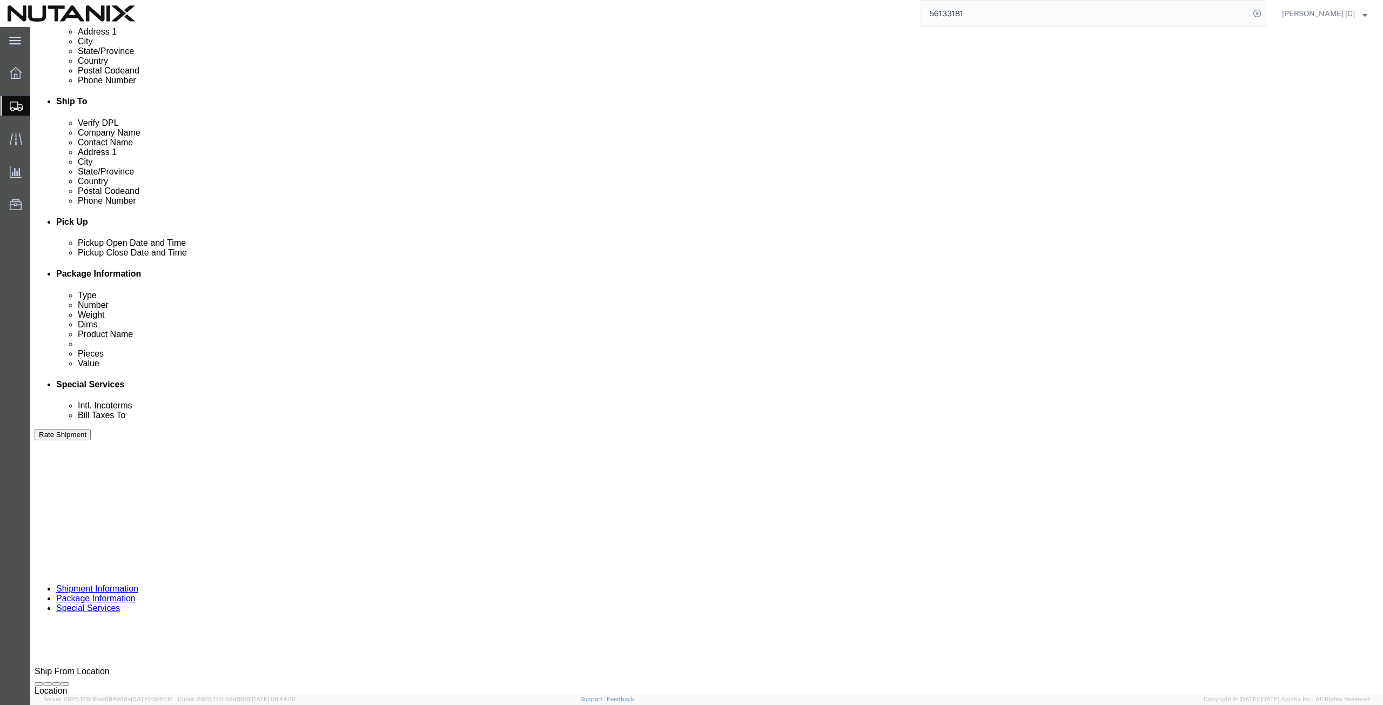
scroll to position [389, 0]
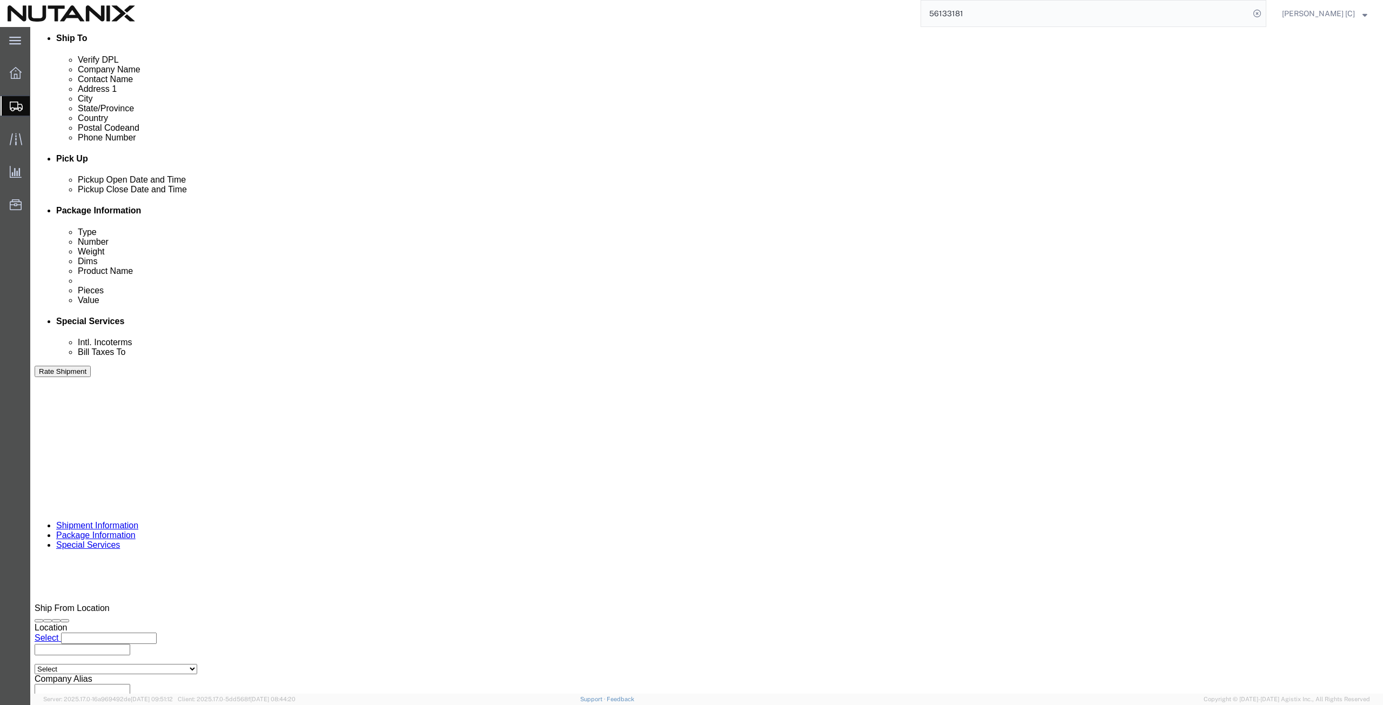
click link "Package Information"
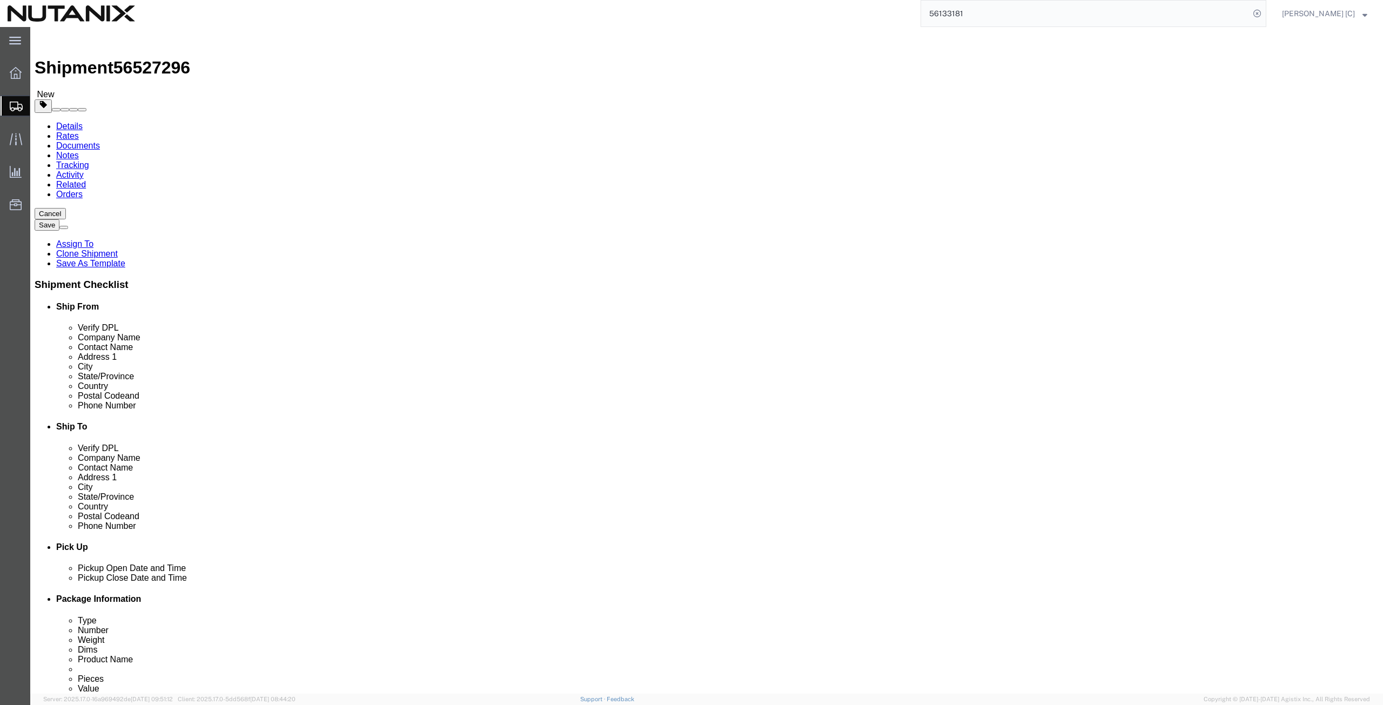
click link "Shipment Information"
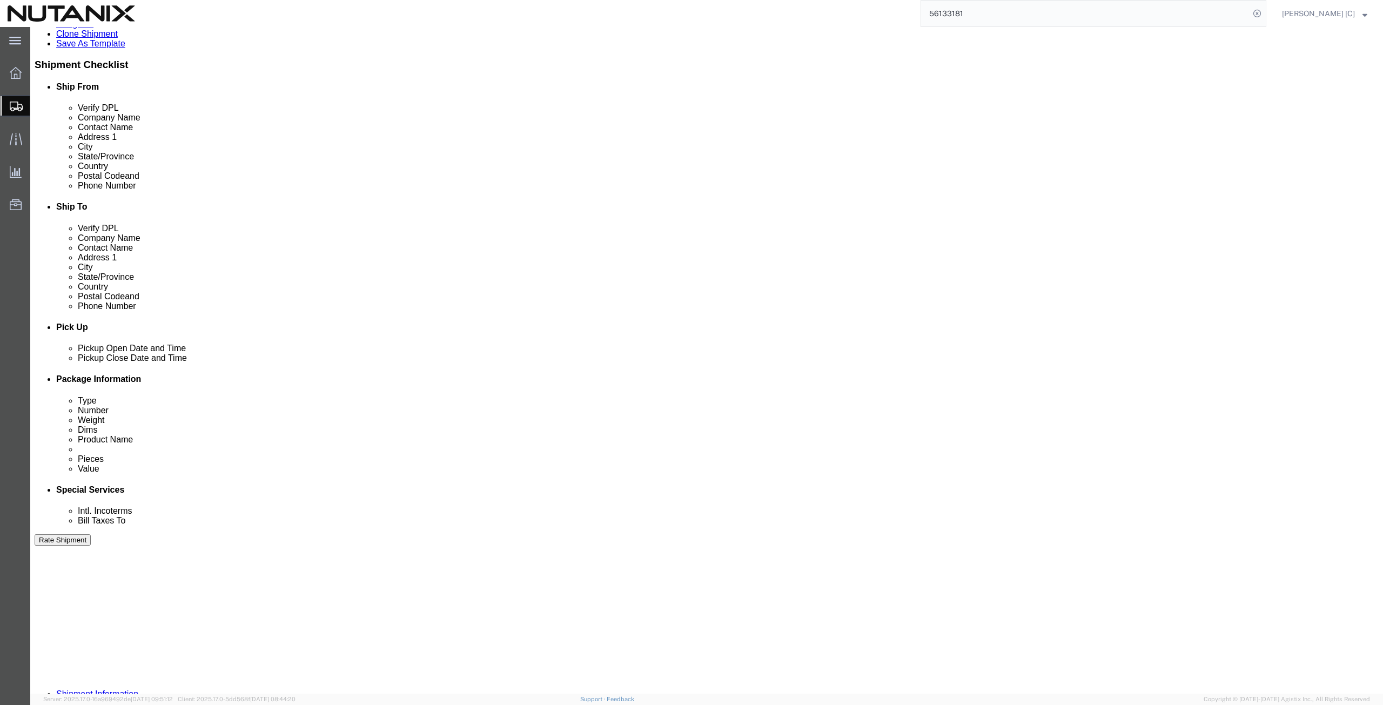
scroll to position [261, 0]
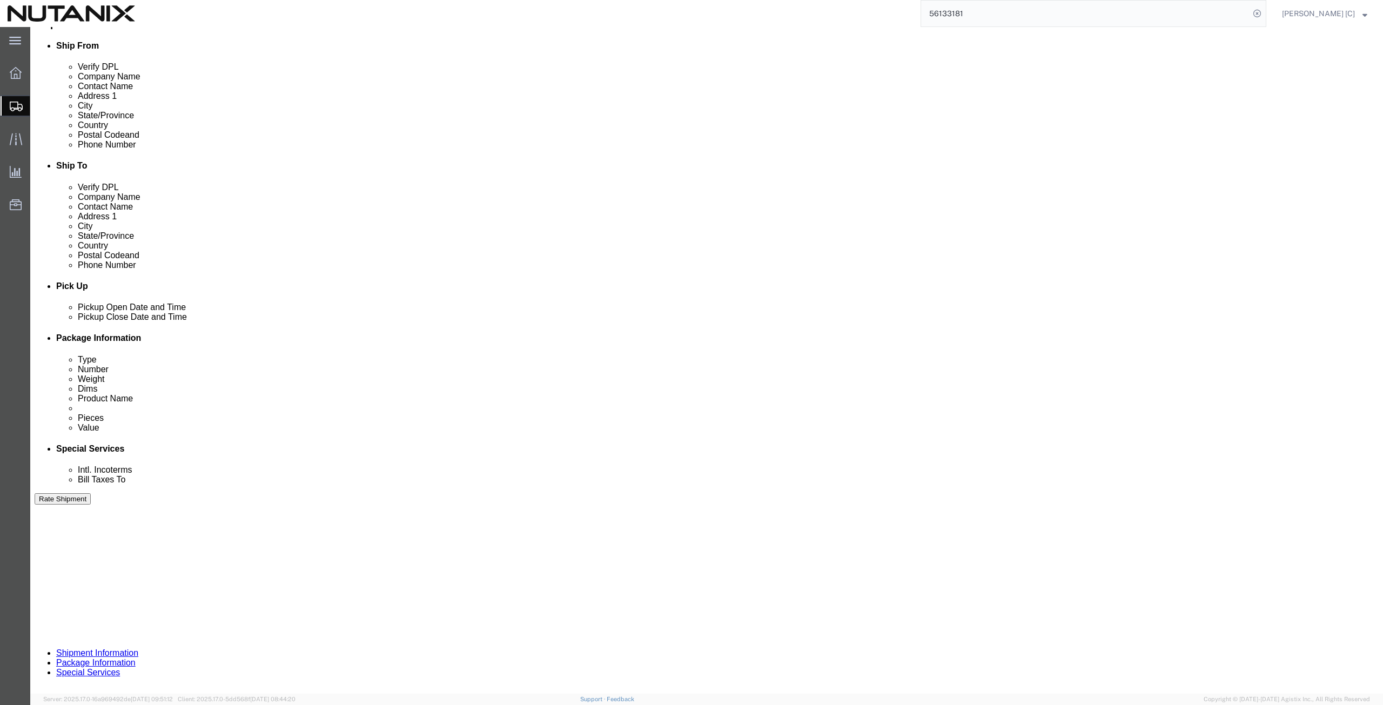
click button "Continue"
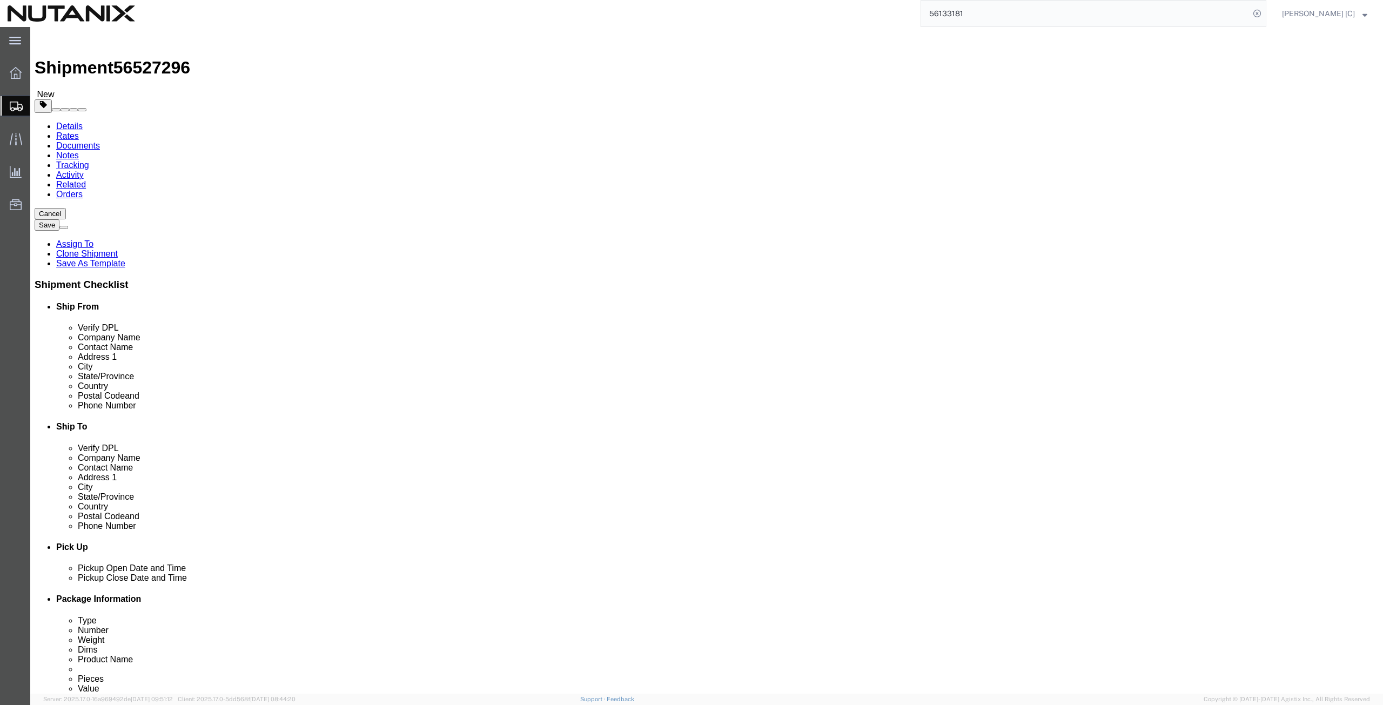
click button "Continue"
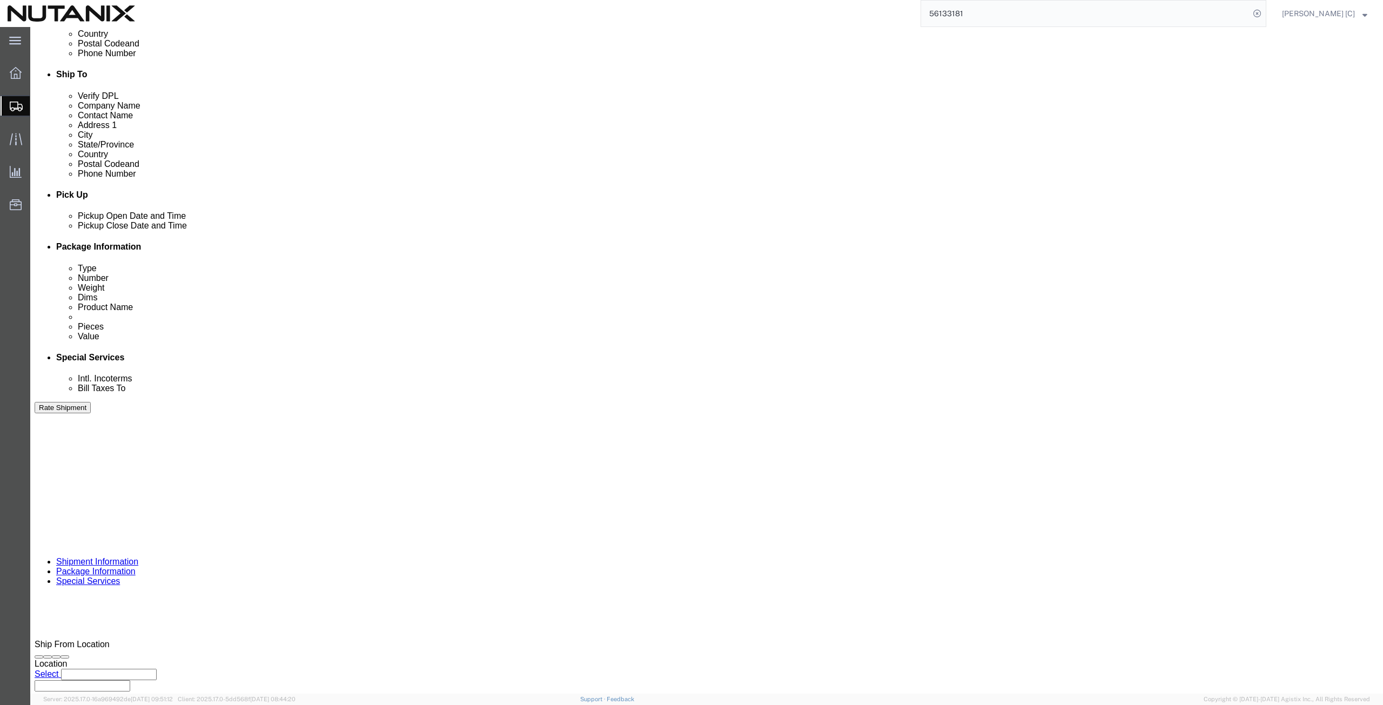
scroll to position [389, 0]
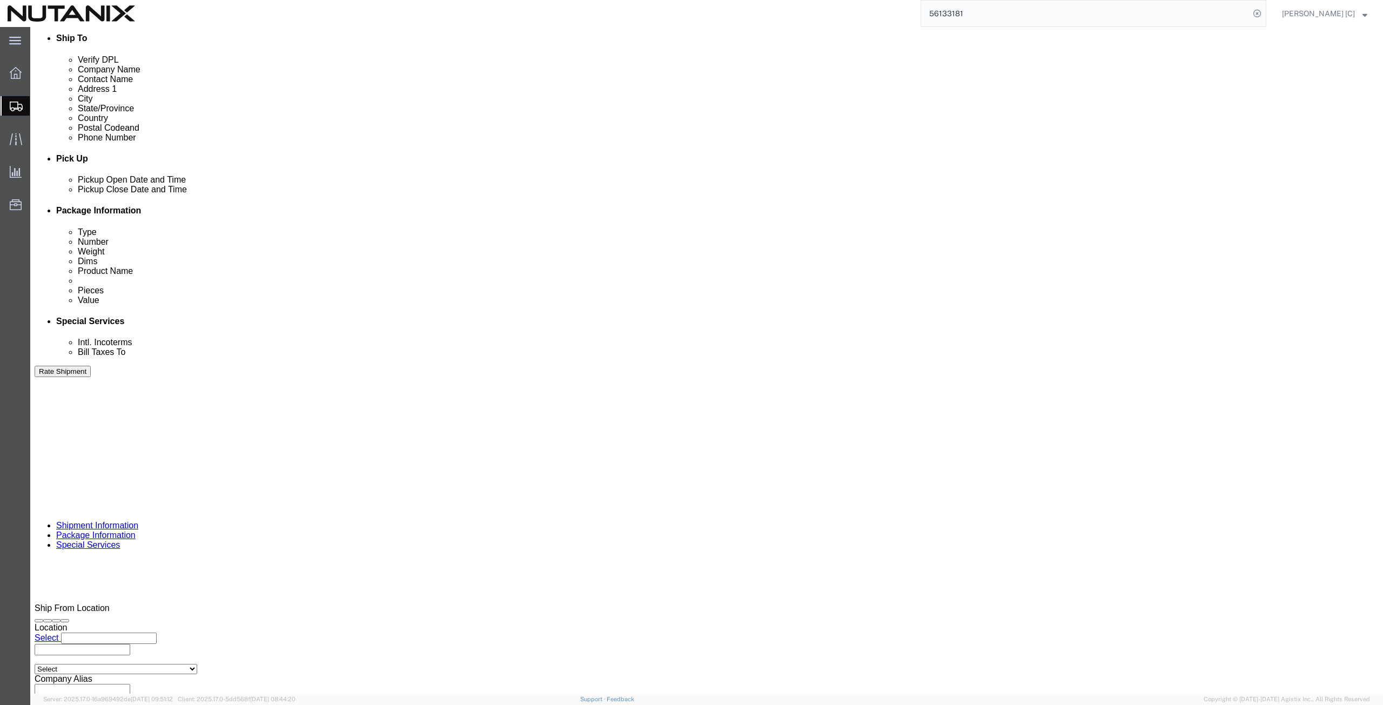
click button "Rate Shipment"
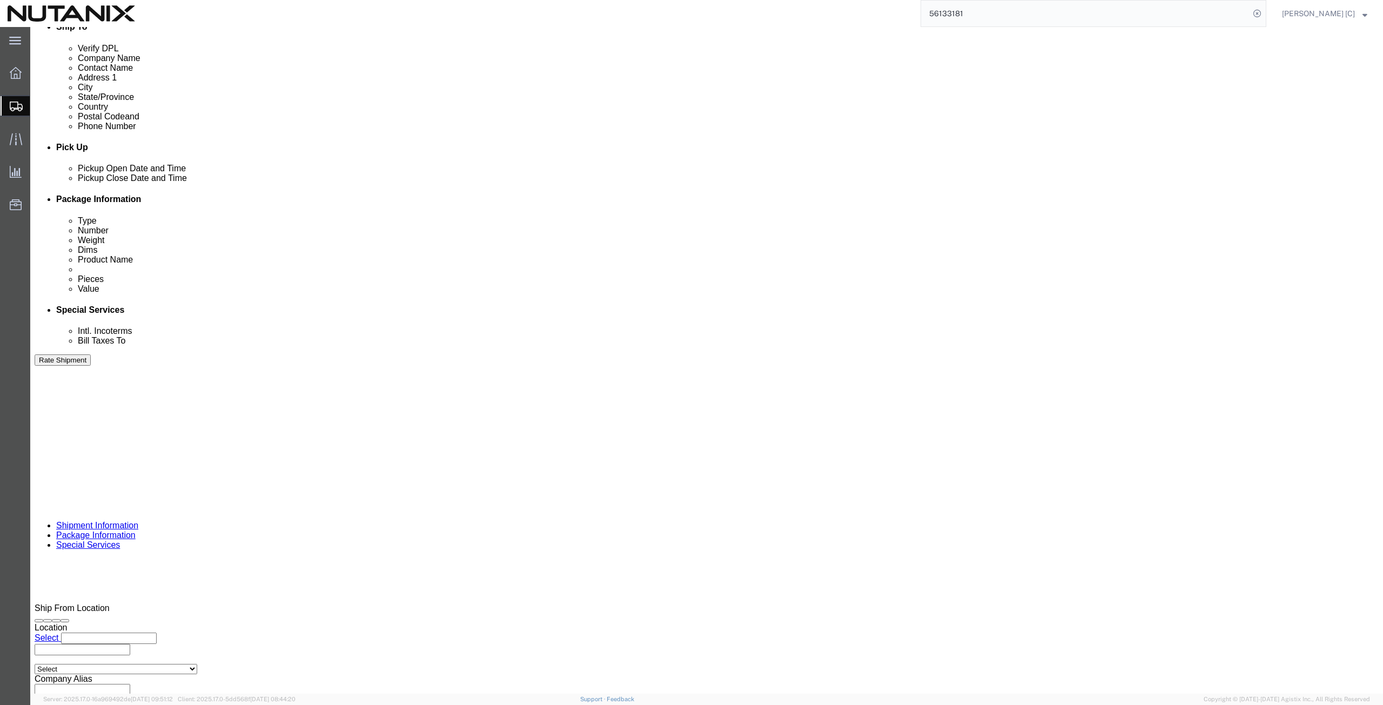
click button "Rate Shipment"
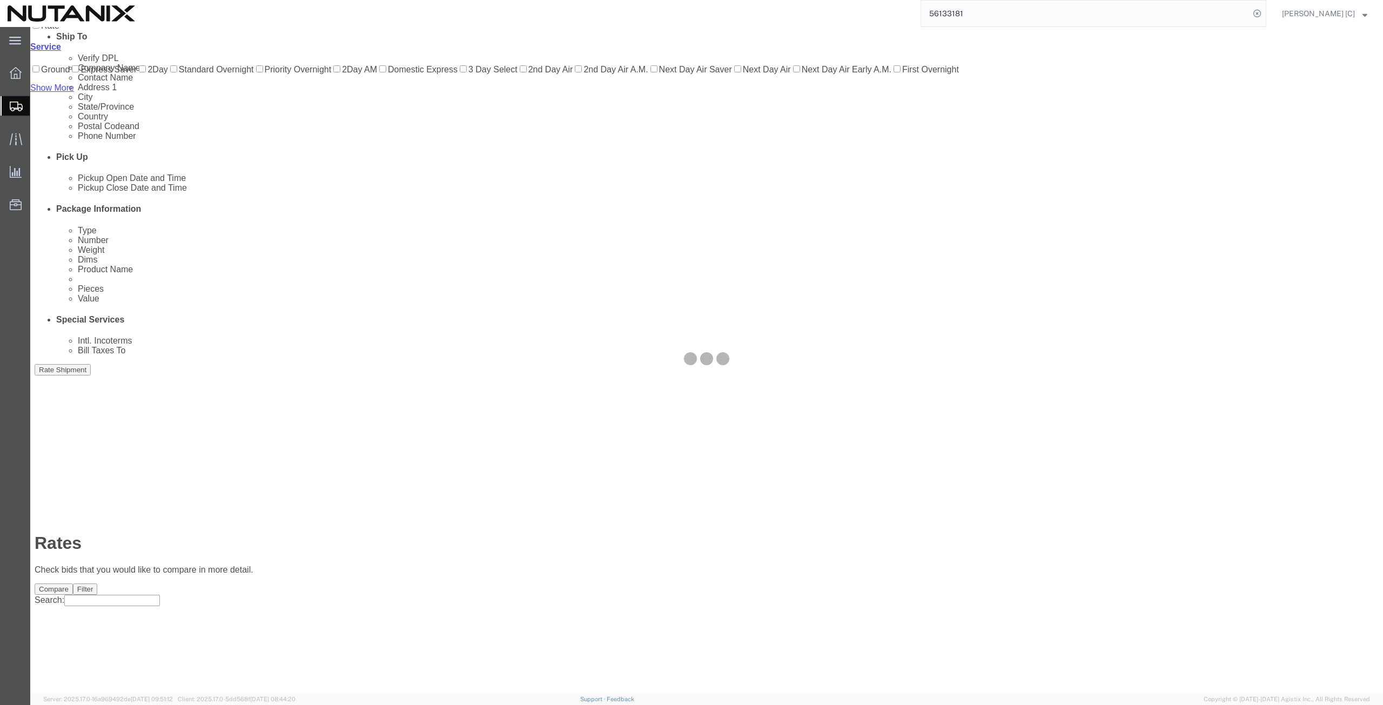
scroll to position [0, 0]
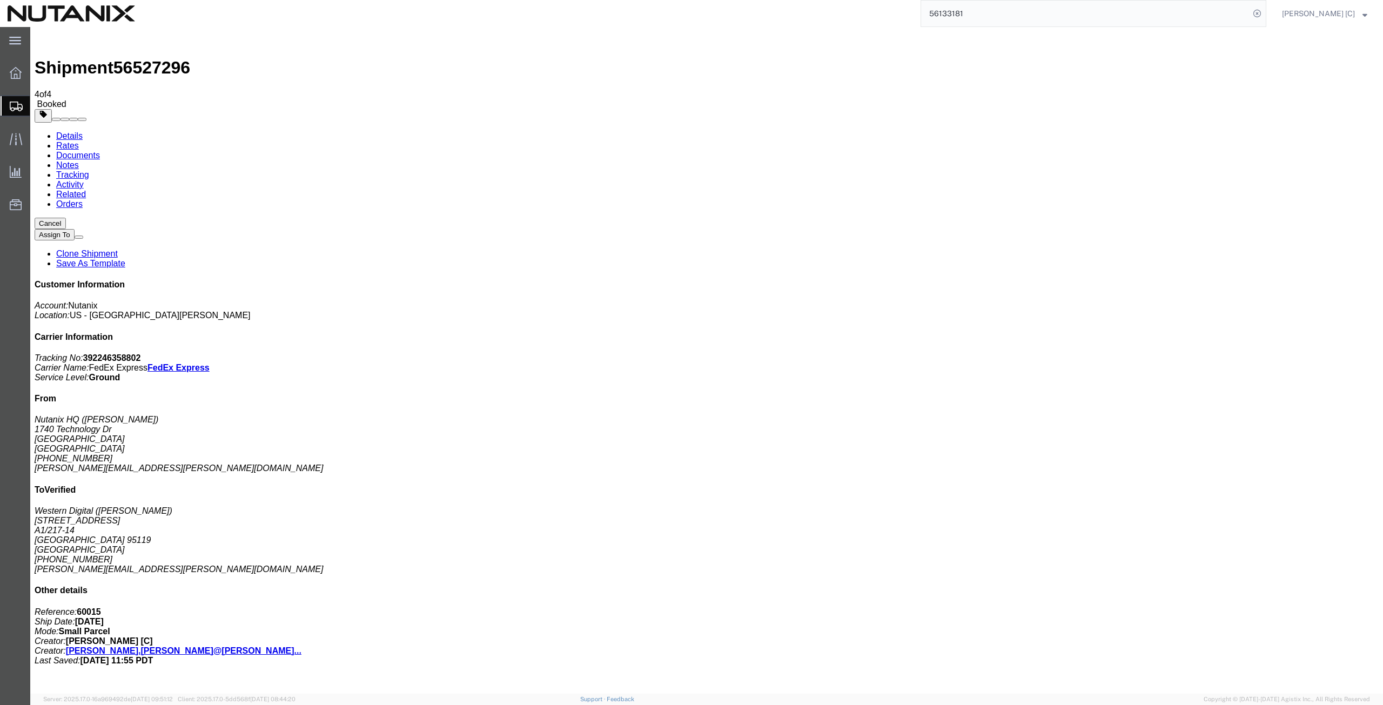
click at [17, 136] on icon at bounding box center [16, 139] width 12 height 12
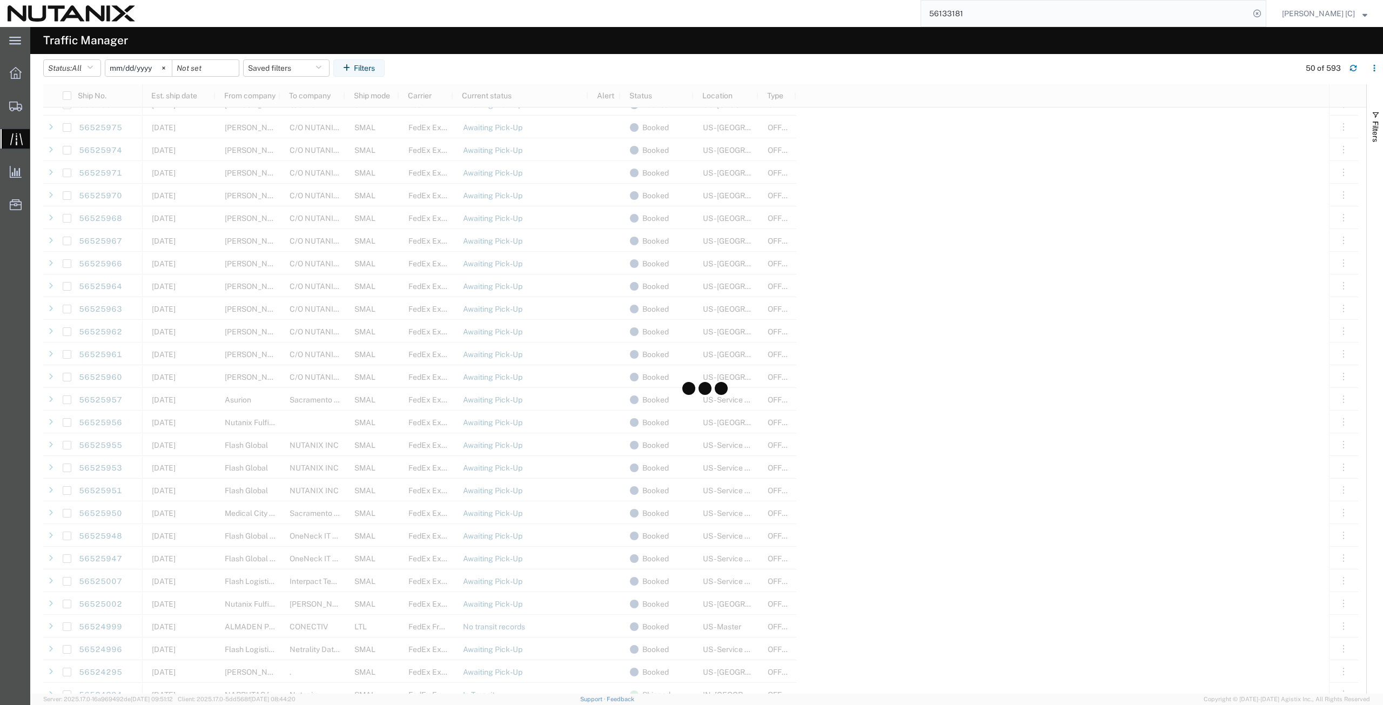
scroll to position [378, 0]
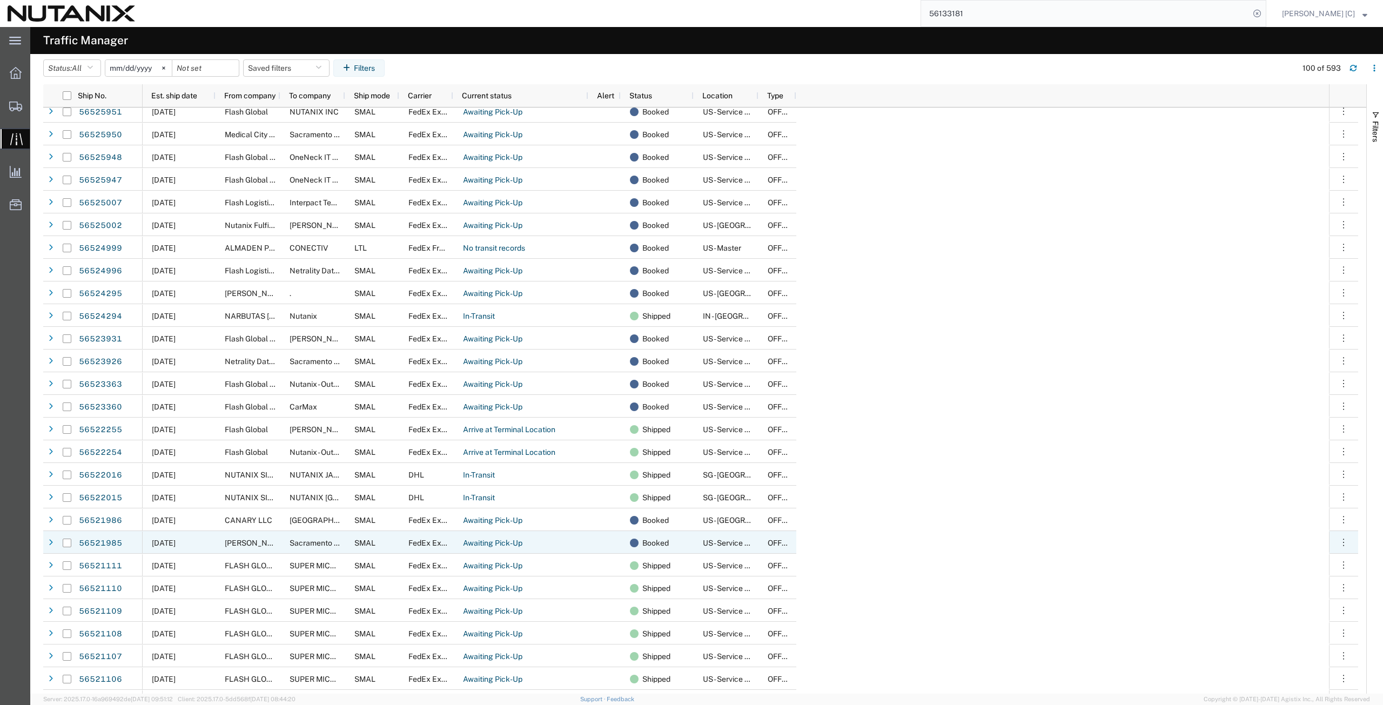
scroll to position [883, 0]
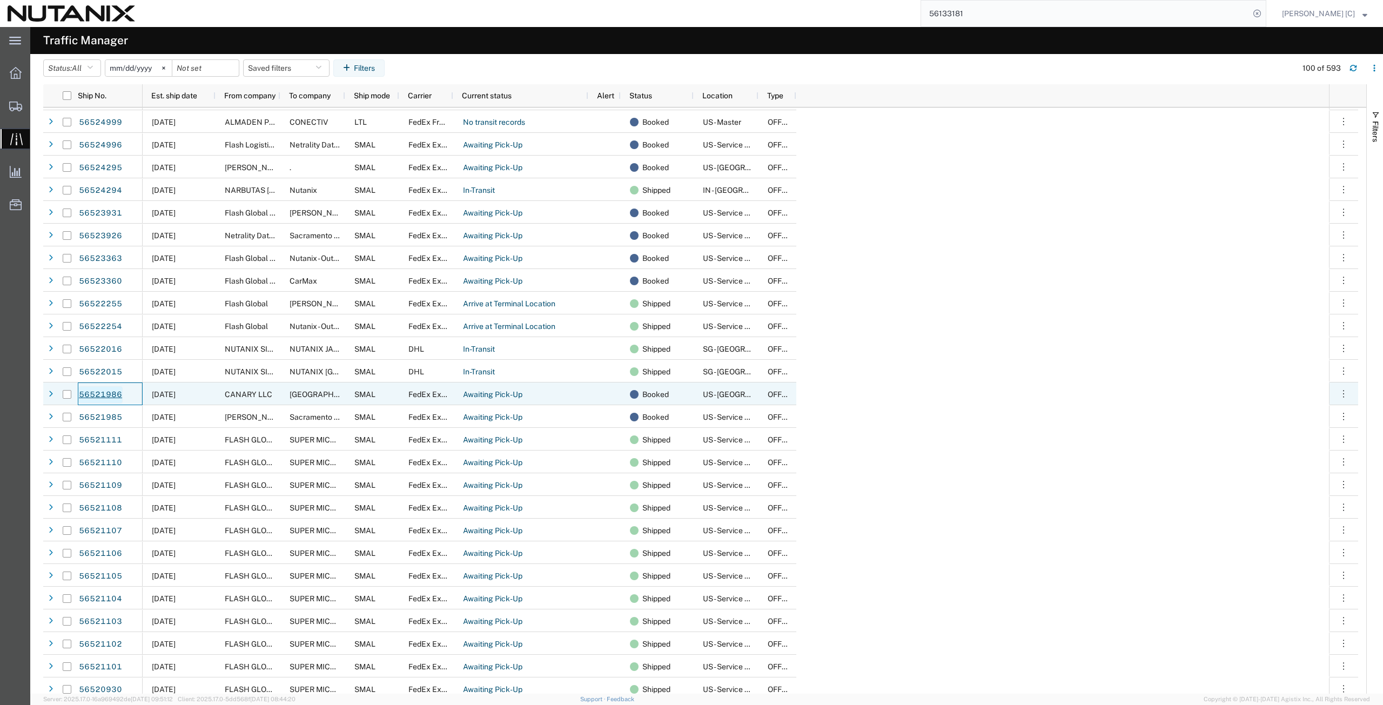
click at [103, 395] on link "56521986" at bounding box center [100, 394] width 44 height 17
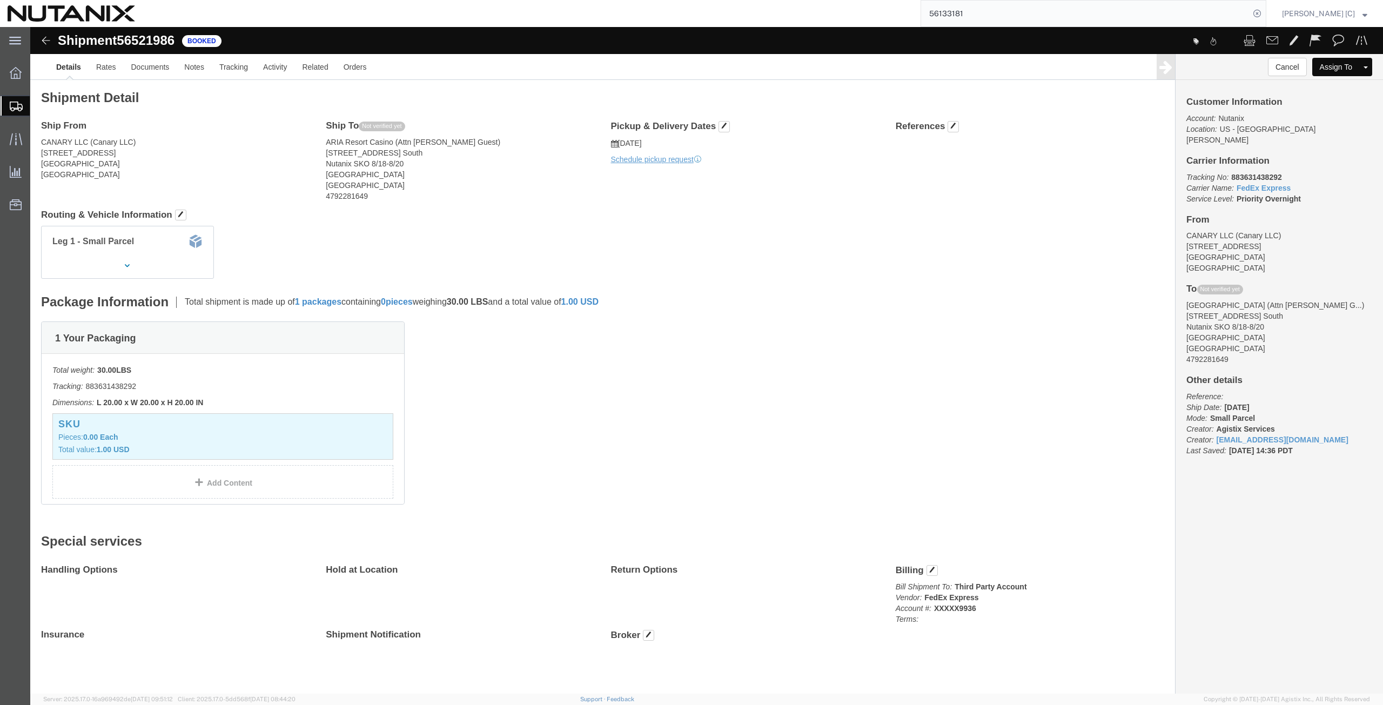
click img
